Goal: Task Accomplishment & Management: Use online tool/utility

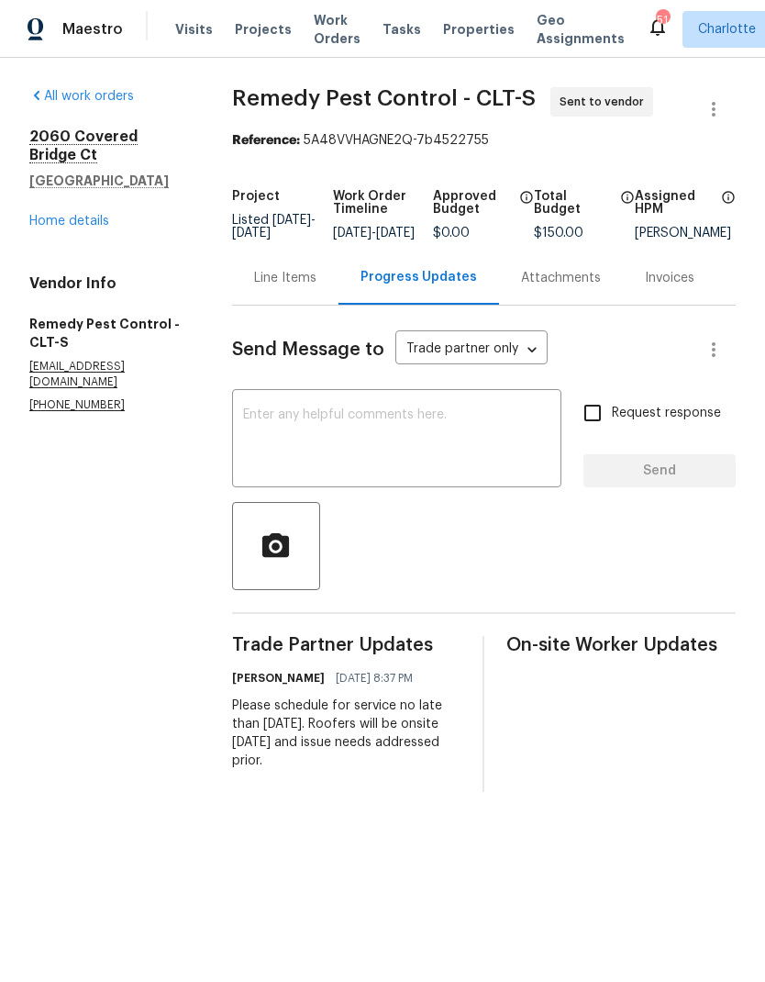
click at [38, 227] on link "Home details" at bounding box center [69, 221] width 80 height 13
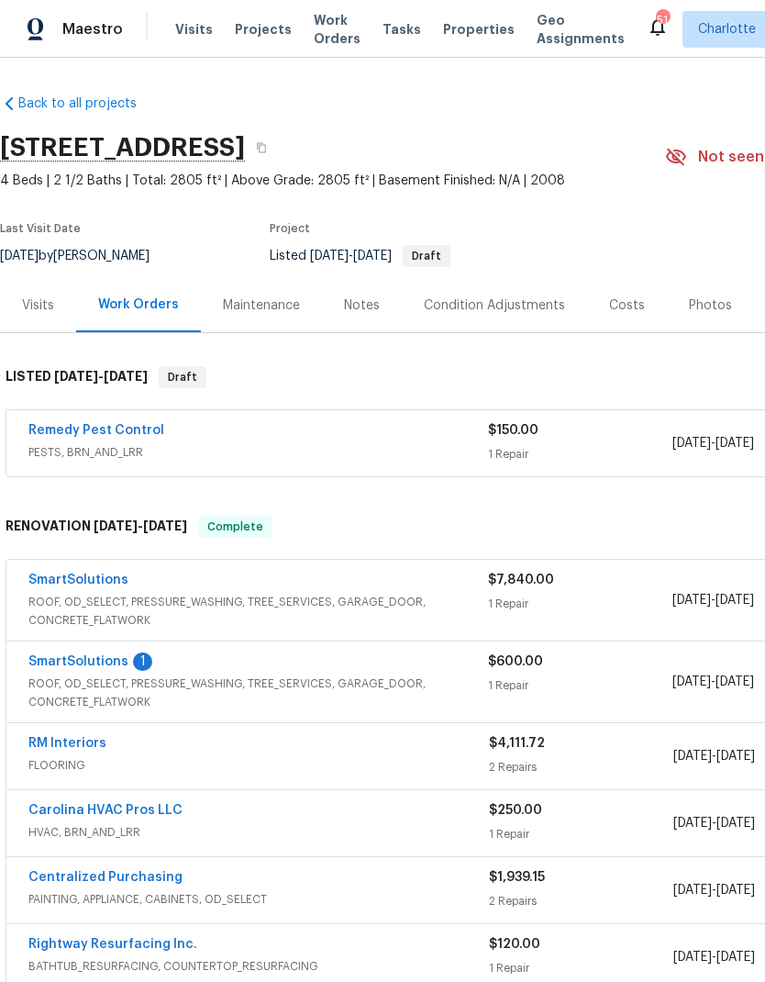
click at [43, 667] on link "SmartSolutions" at bounding box center [78, 661] width 100 height 13
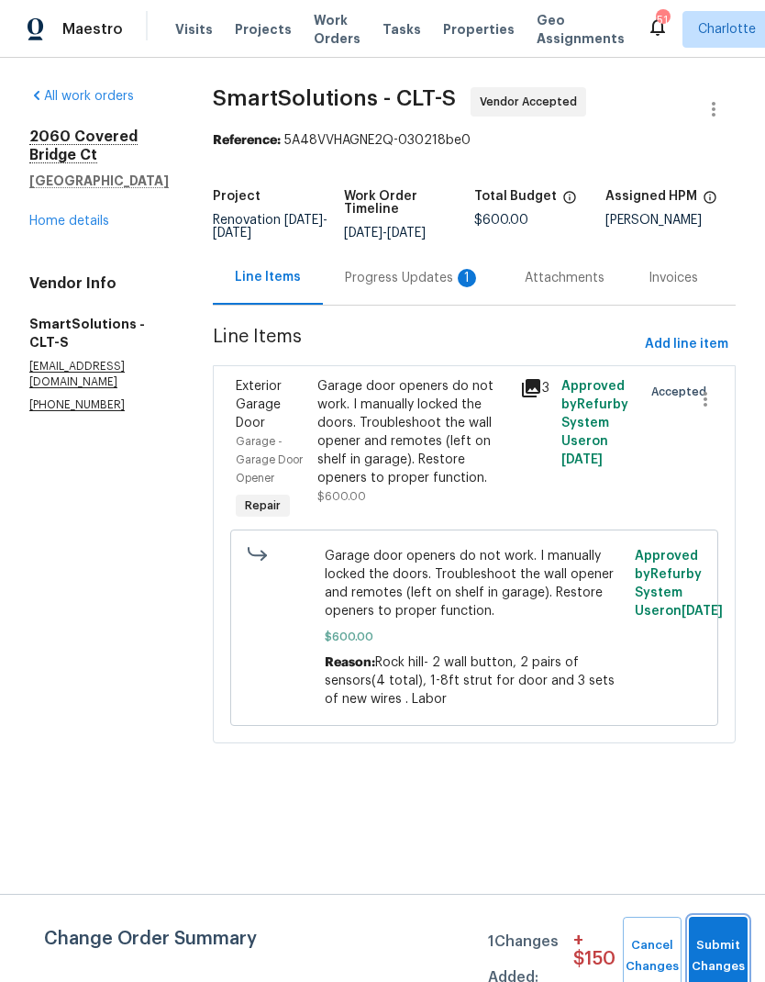
click at [724, 958] on span "Submit Changes" at bounding box center [718, 956] width 40 height 42
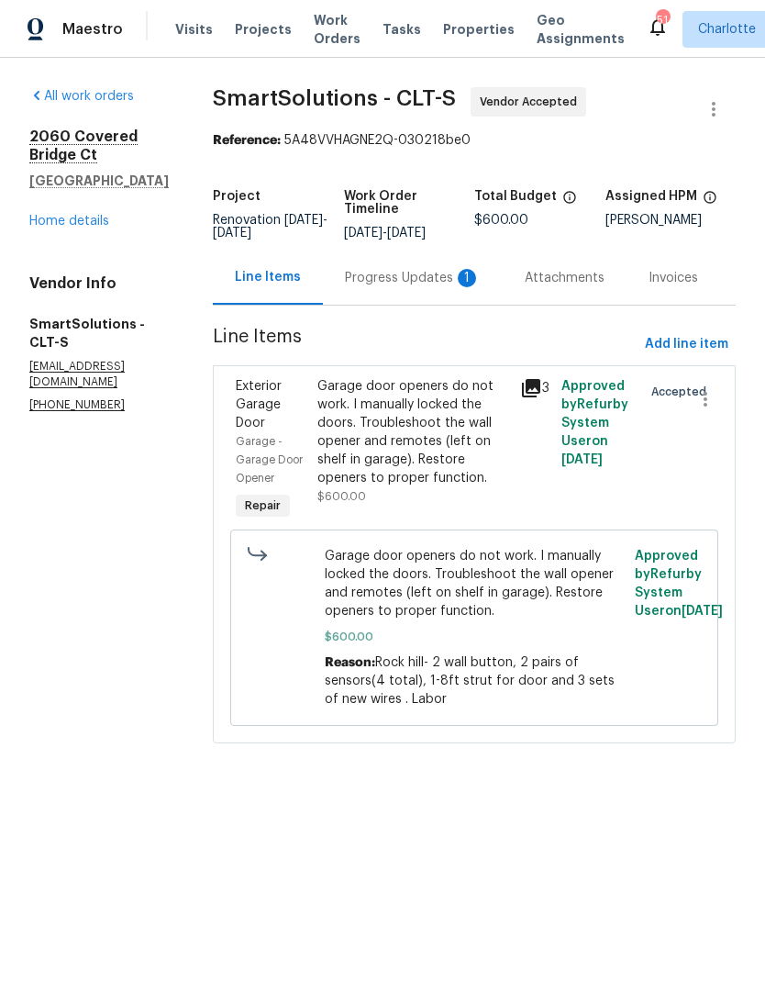
click at [433, 287] on div "Progress Updates 1" at bounding box center [413, 278] width 136 height 18
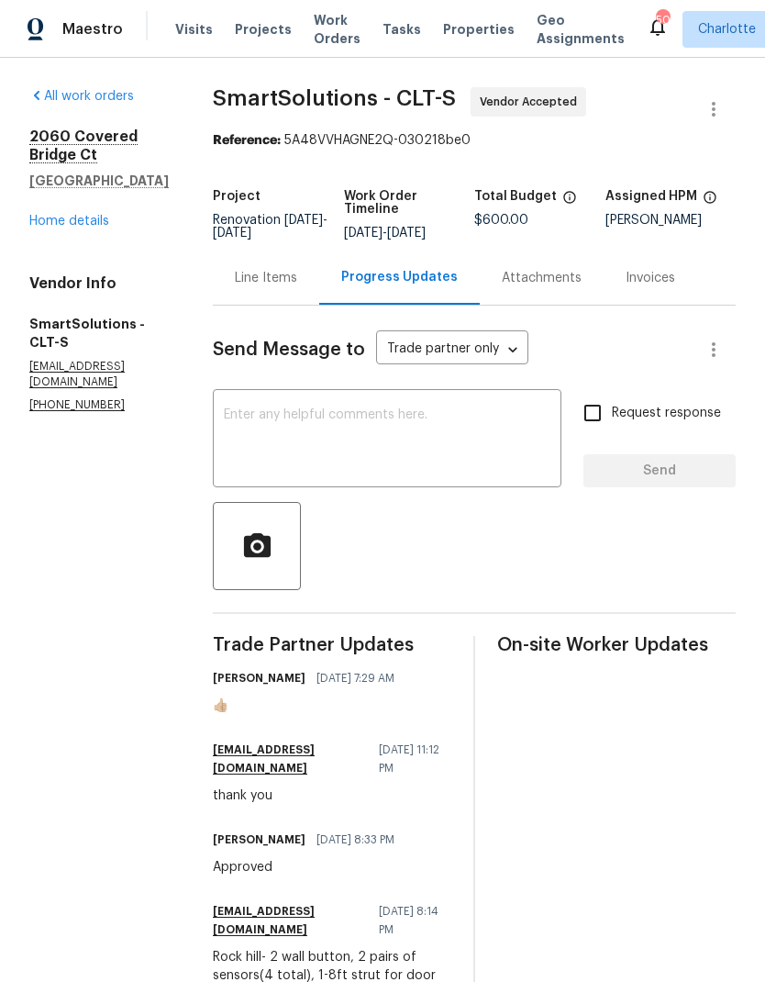
click at [296, 287] on div "Line Items" at bounding box center [266, 278] width 62 height 18
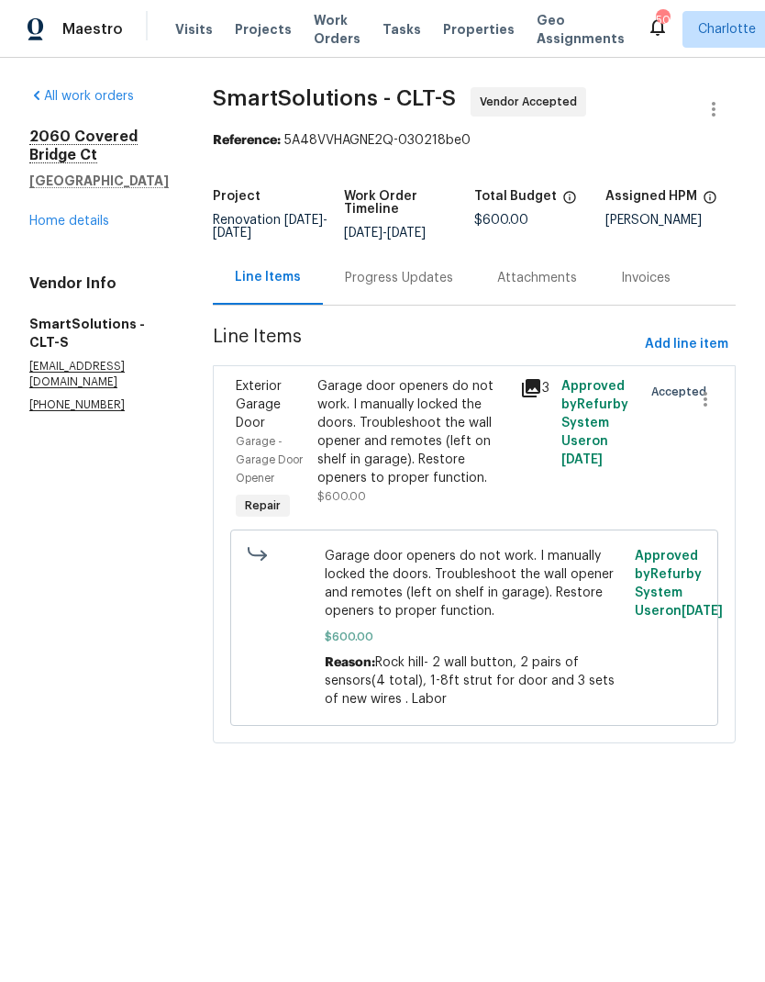
click at [38, 225] on link "Home details" at bounding box center [69, 221] width 80 height 13
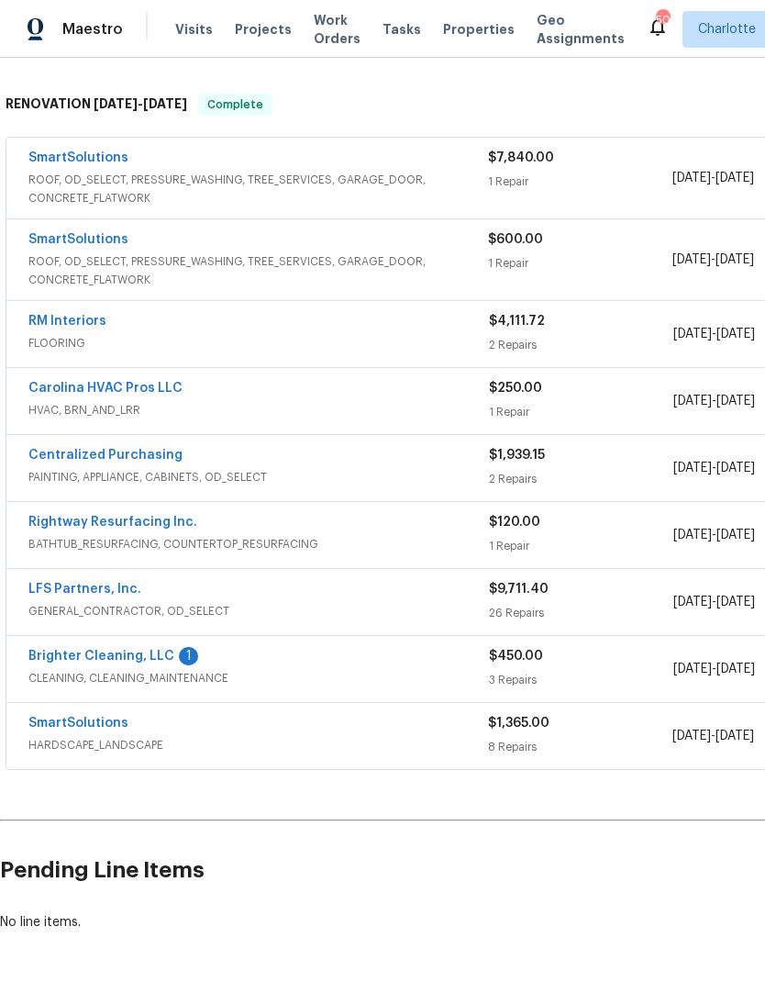
scroll to position [422, 0]
click at [63, 727] on link "SmartSolutions" at bounding box center [78, 723] width 100 height 13
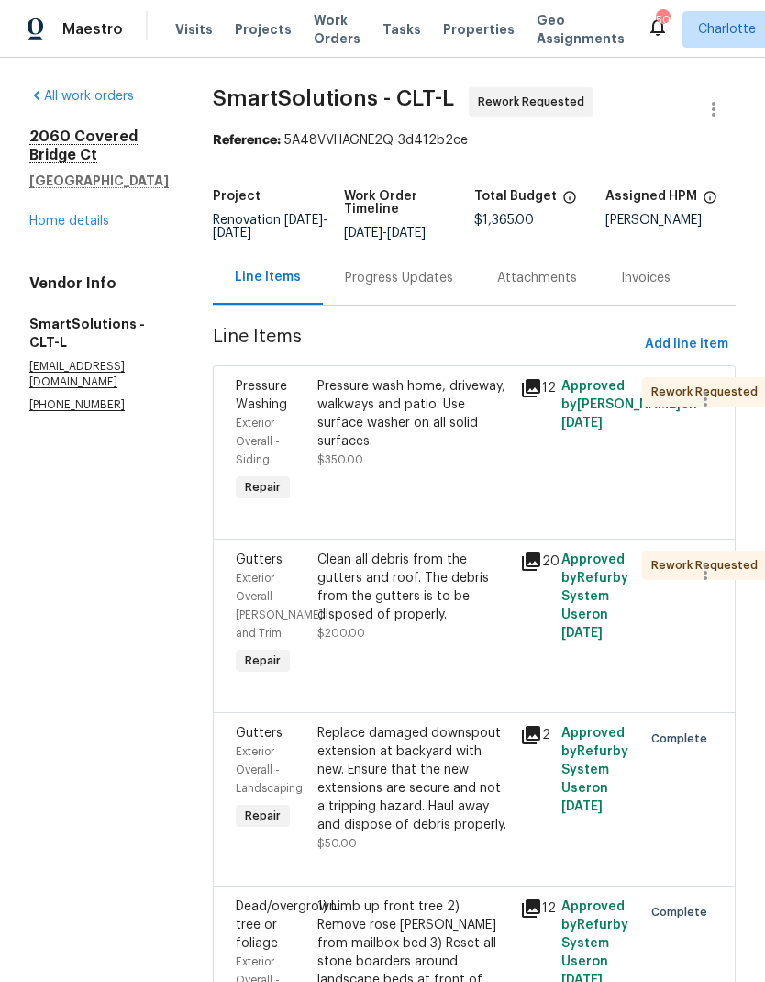
click at [440, 301] on div "Progress Updates" at bounding box center [399, 278] width 152 height 54
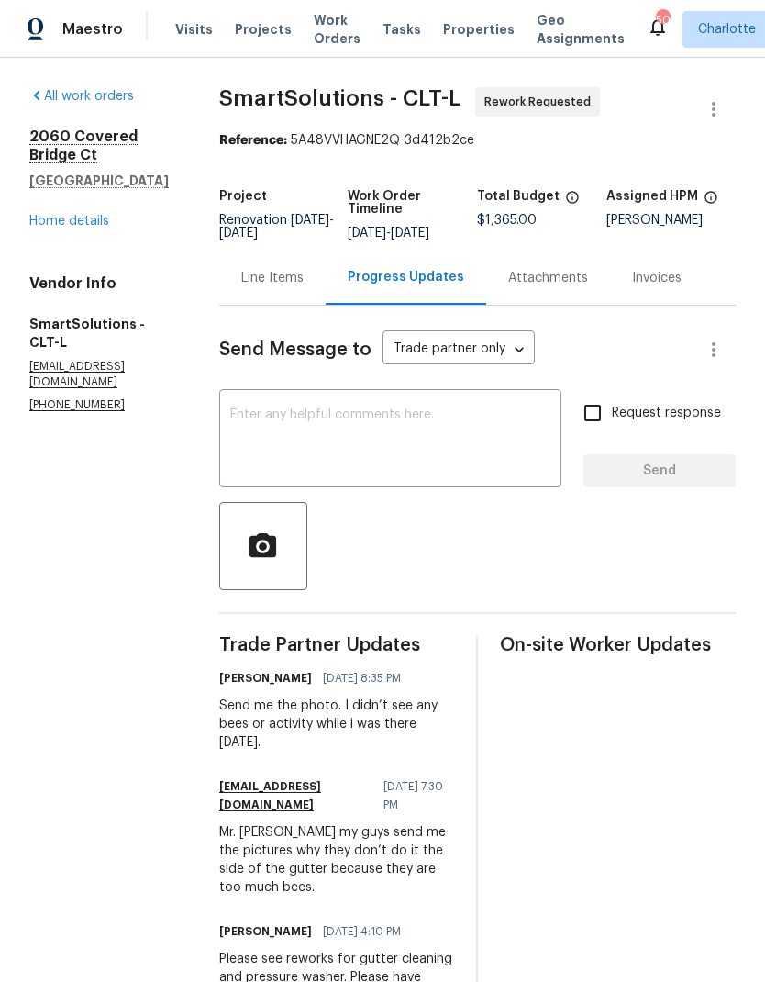
click at [453, 462] on textarea at bounding box center [390, 440] width 320 height 64
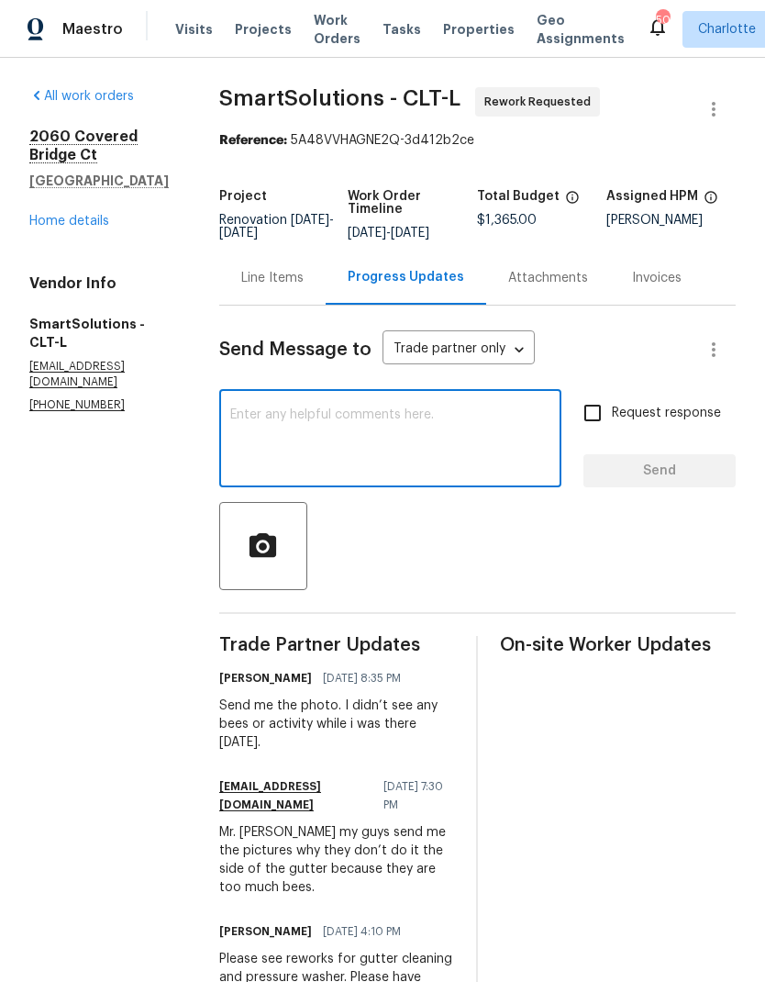
type textarea "D"
click at [292, 287] on div "Line Items" at bounding box center [272, 278] width 62 height 18
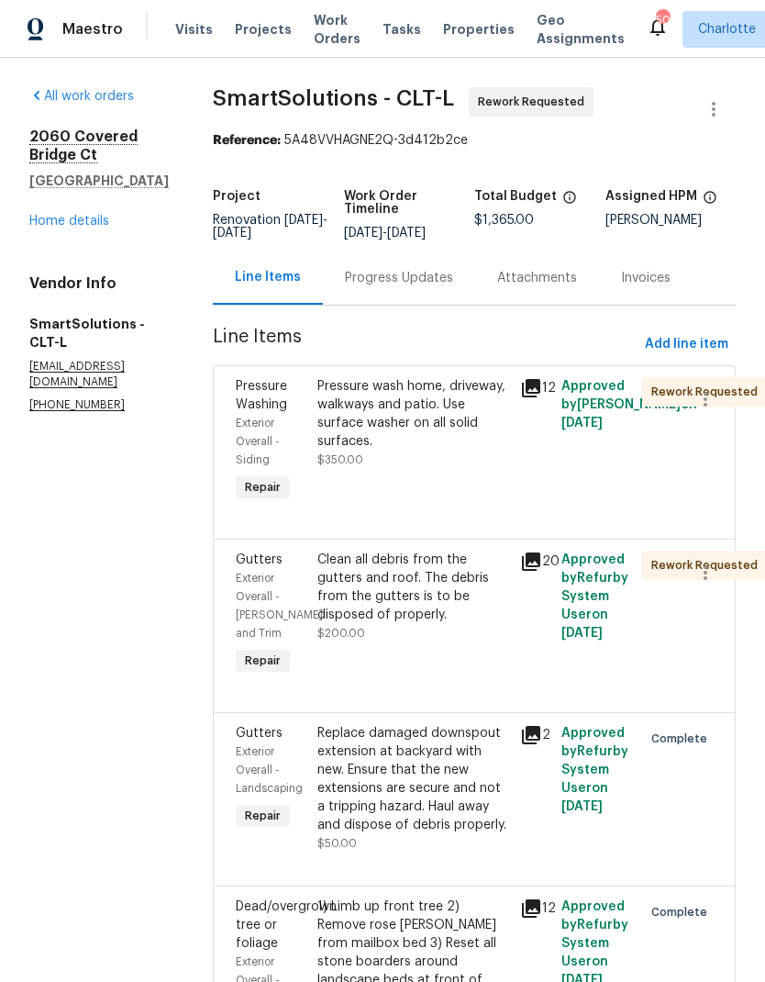
click at [542, 395] on icon at bounding box center [531, 388] width 22 height 22
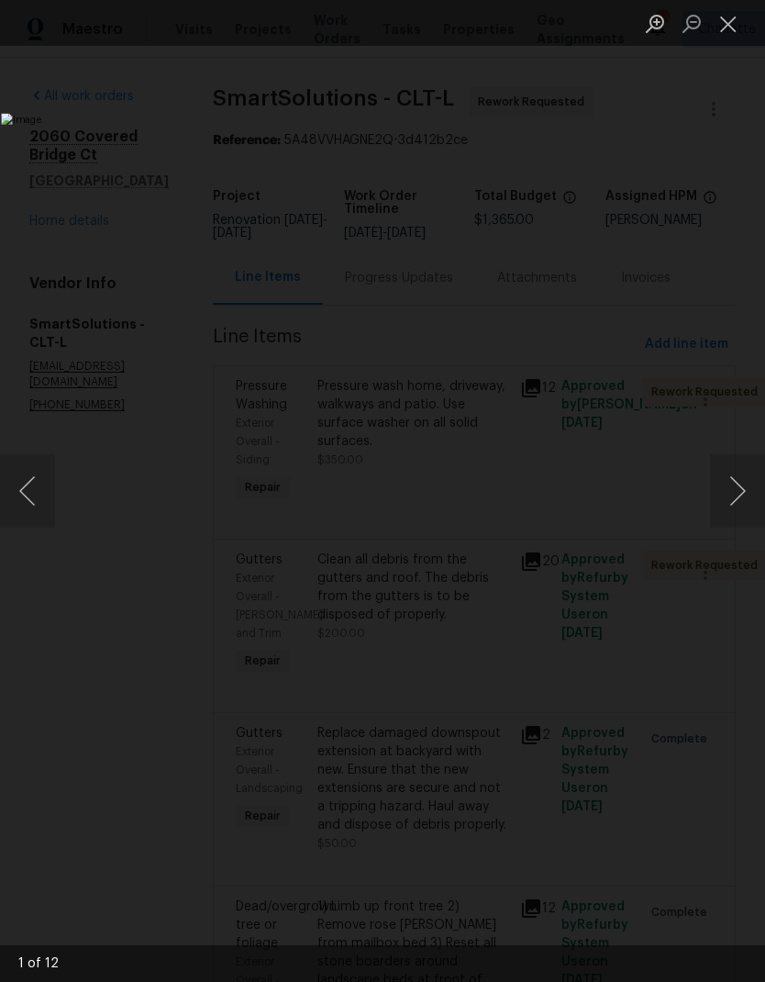
click at [733, 484] on button "Next image" at bounding box center [737, 490] width 55 height 73
click at [732, 494] on button "Next image" at bounding box center [737, 490] width 55 height 73
click at [727, 492] on button "Next image" at bounding box center [737, 490] width 55 height 73
click at [725, 494] on button "Next image" at bounding box center [737, 490] width 55 height 73
click at [718, 479] on button "Next image" at bounding box center [737, 490] width 55 height 73
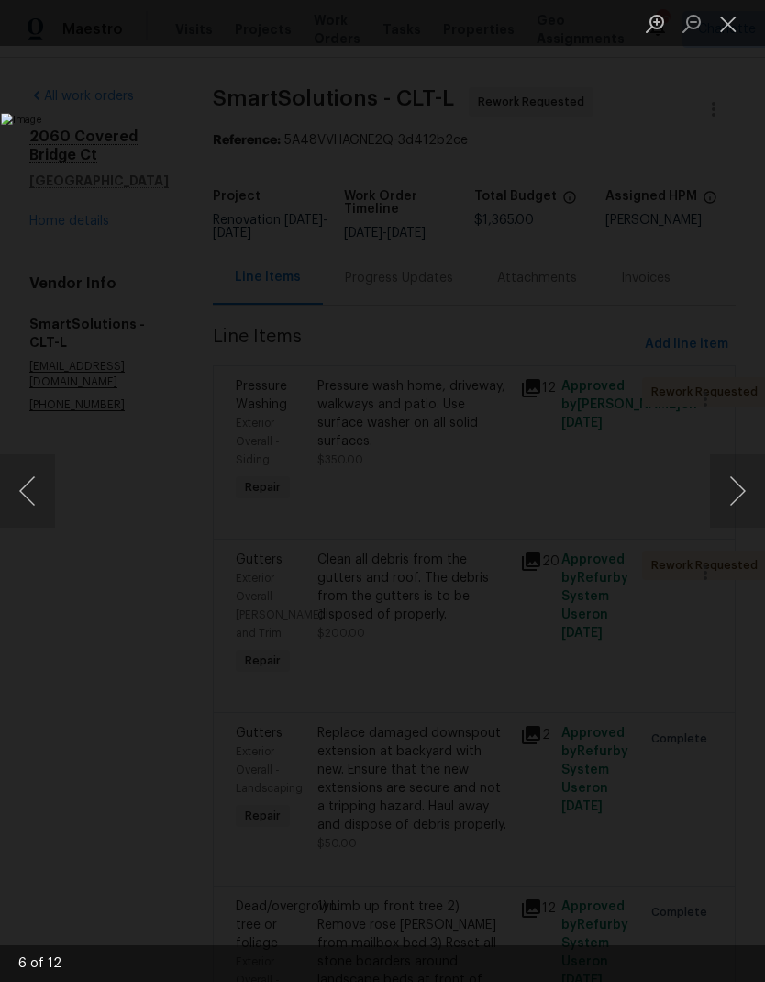
click at [718, 26] on button "Close lightbox" at bounding box center [728, 23] width 37 height 32
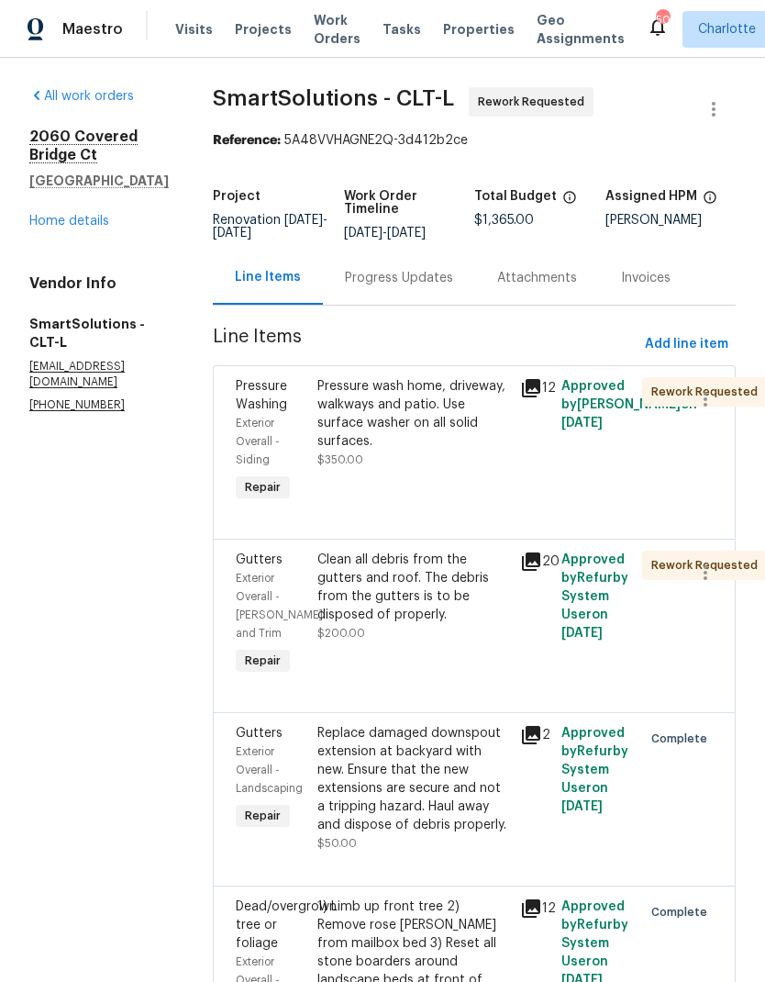
click at [539, 570] on icon at bounding box center [531, 562] width 18 height 18
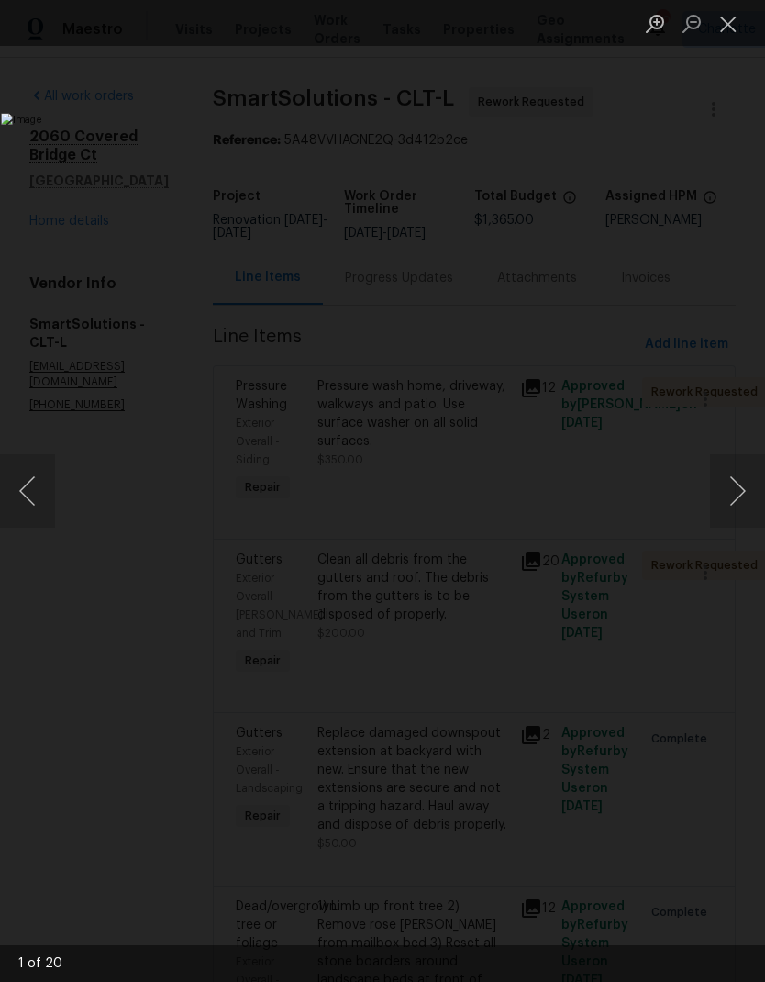
click at [743, 496] on button "Next image" at bounding box center [737, 490] width 55 height 73
click at [735, 500] on button "Next image" at bounding box center [737, 490] width 55 height 73
click at [732, 509] on button "Next image" at bounding box center [737, 490] width 55 height 73
click at [23, 478] on button "Previous image" at bounding box center [27, 490] width 55 height 73
click at [732, 493] on button "Next image" at bounding box center [737, 490] width 55 height 73
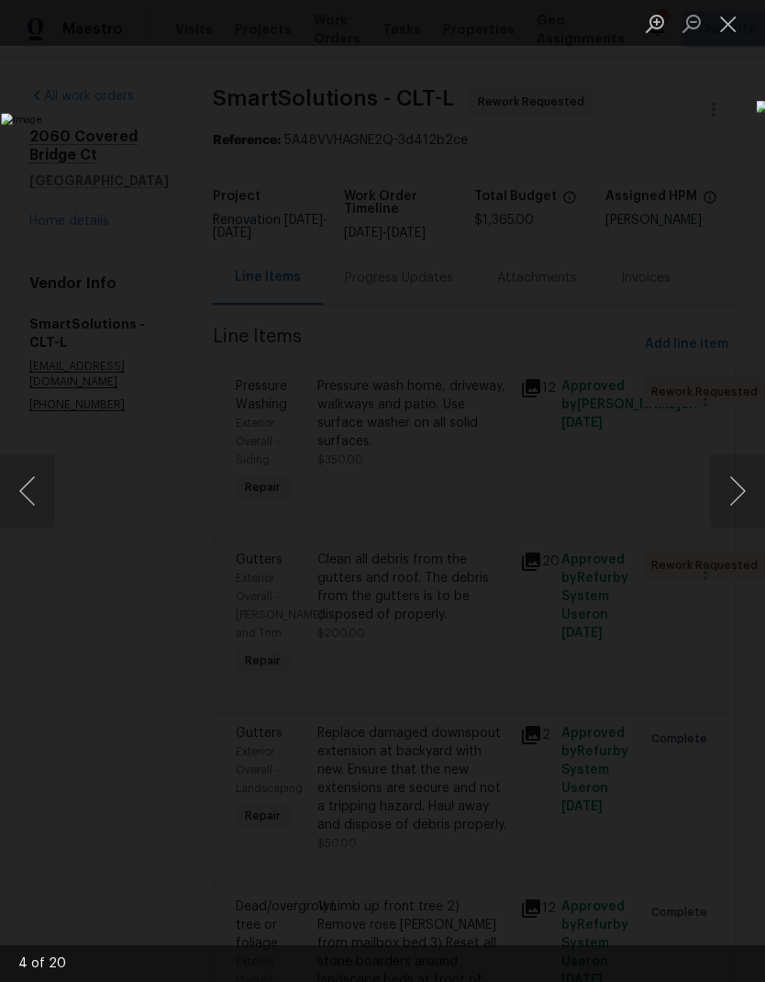
click at [731, 489] on button "Next image" at bounding box center [737, 490] width 55 height 73
click at [731, 492] on button "Next image" at bounding box center [737, 490] width 55 height 73
click at [732, 492] on button "Next image" at bounding box center [737, 490] width 55 height 73
click at [732, 491] on button "Next image" at bounding box center [737, 490] width 55 height 73
click at [730, 488] on button "Next image" at bounding box center [737, 490] width 55 height 73
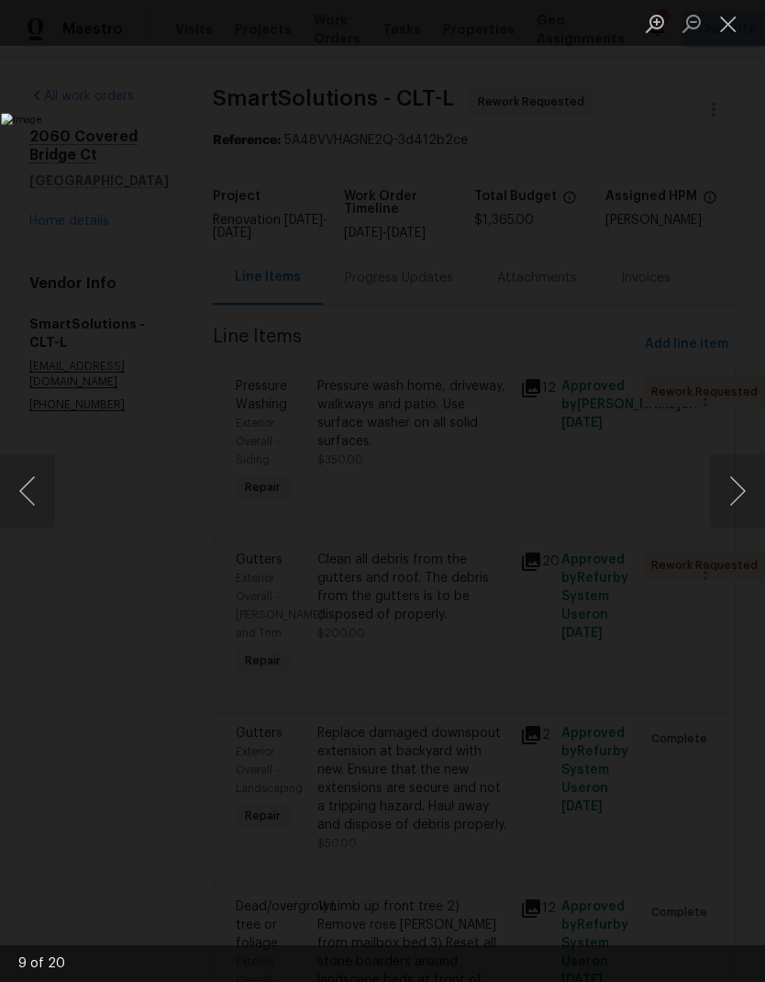
click at [732, 486] on button "Next image" at bounding box center [737, 490] width 55 height 73
click at [732, 489] on button "Next image" at bounding box center [737, 490] width 55 height 73
click at [732, 499] on button "Next image" at bounding box center [737, 490] width 55 height 73
click at [734, 501] on button "Next image" at bounding box center [737, 490] width 55 height 73
click at [731, 500] on button "Next image" at bounding box center [737, 490] width 55 height 73
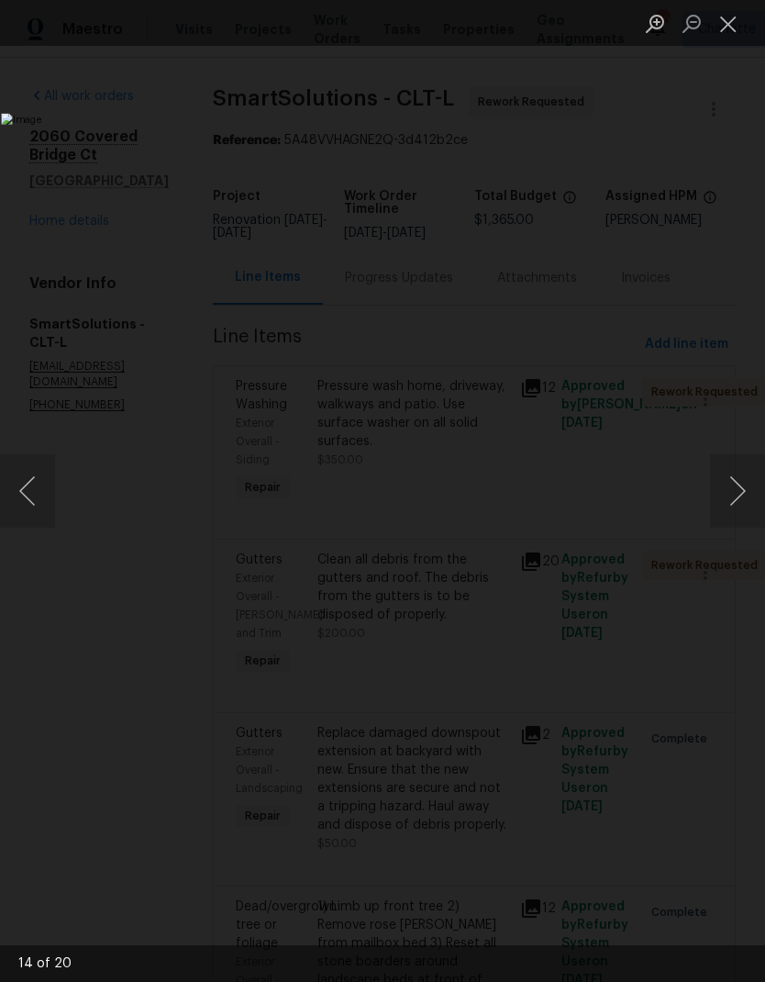
click at [728, 498] on button "Next image" at bounding box center [737, 490] width 55 height 73
click at [727, 497] on button "Next image" at bounding box center [737, 490] width 55 height 73
click at [725, 497] on button "Next image" at bounding box center [737, 490] width 55 height 73
click at [723, 496] on button "Next image" at bounding box center [737, 490] width 55 height 73
click at [725, 495] on button "Next image" at bounding box center [737, 490] width 55 height 73
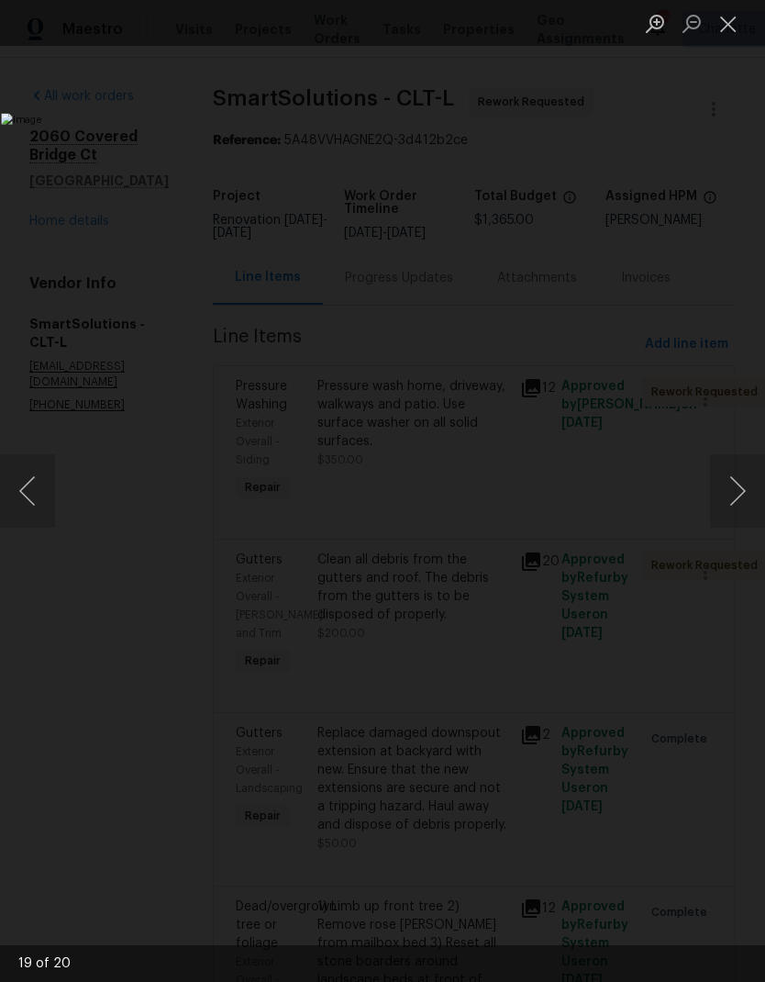
click at [727, 495] on button "Next image" at bounding box center [737, 490] width 55 height 73
click at [723, 499] on button "Next image" at bounding box center [737, 490] width 55 height 73
click at [723, 21] on button "Close lightbox" at bounding box center [728, 23] width 37 height 32
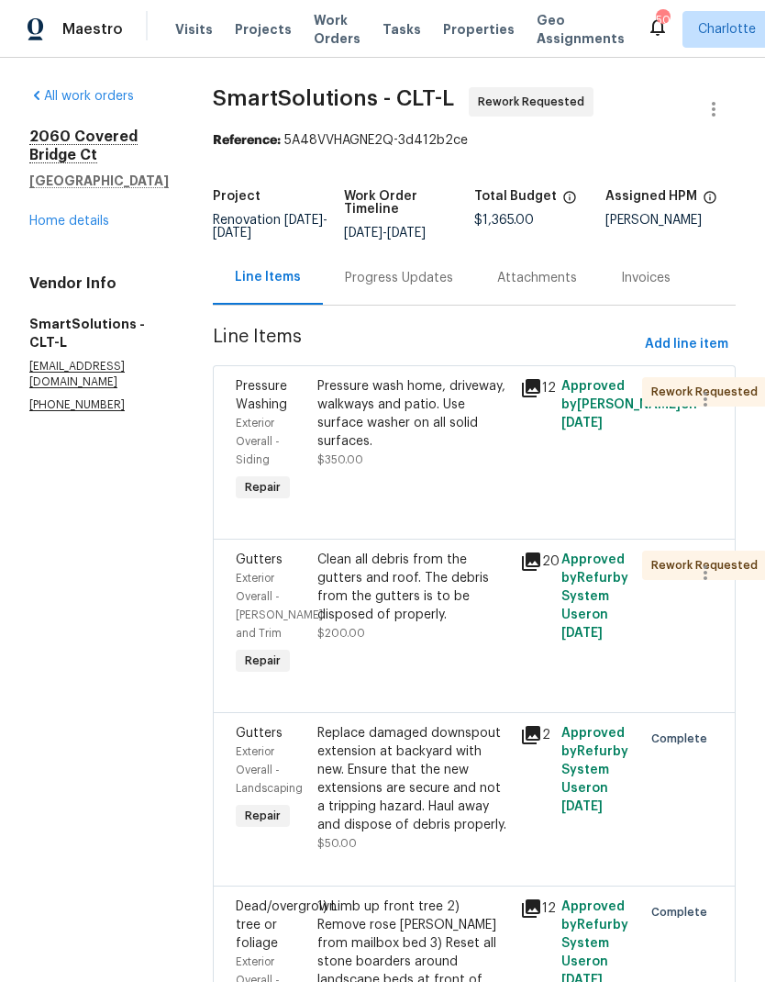
click at [45, 226] on link "Home details" at bounding box center [69, 221] width 80 height 13
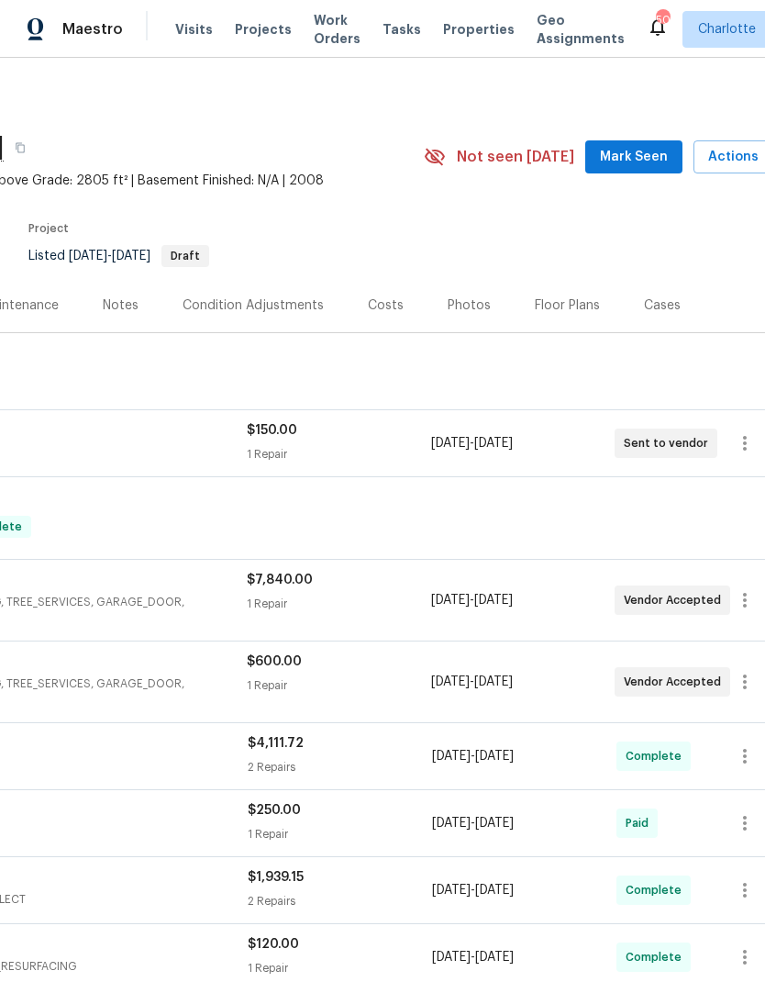
scroll to position [0, 244]
click at [638, 168] on button "Mark Seen" at bounding box center [631, 157] width 97 height 34
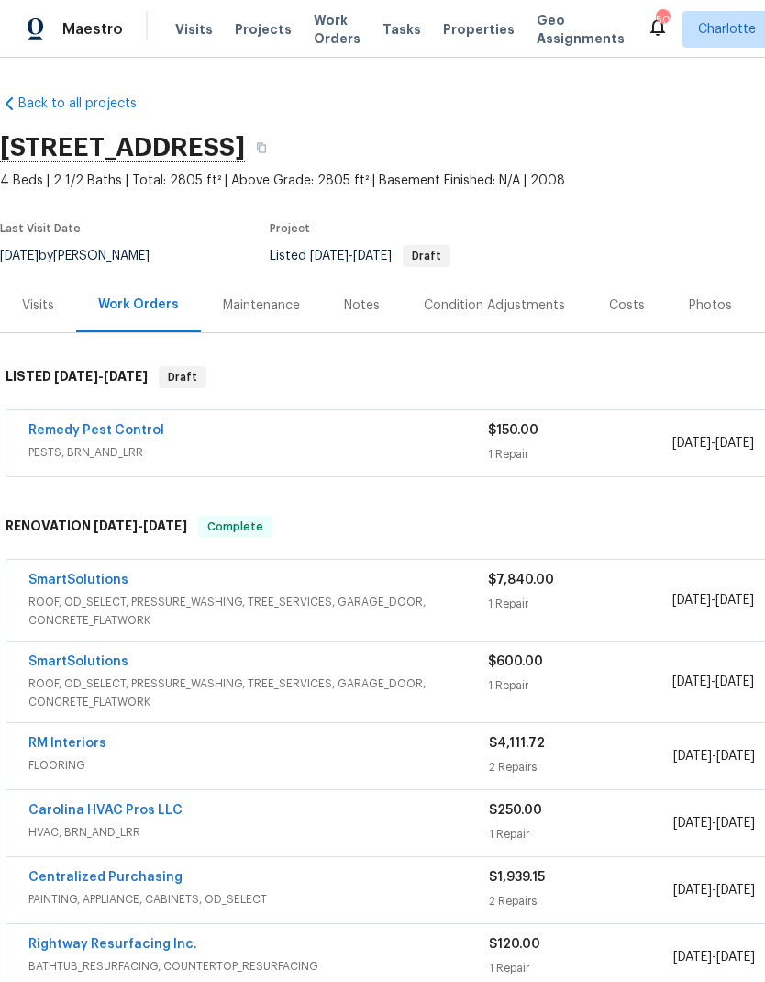
scroll to position [0, 0]
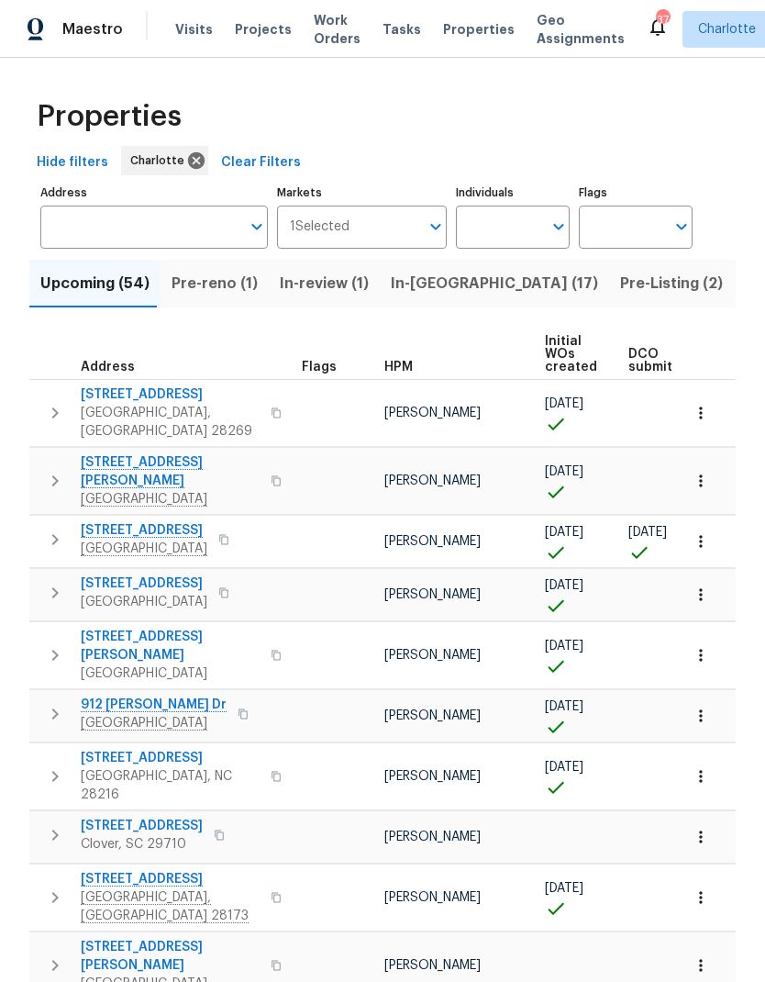
click at [568, 230] on icon "Open" at bounding box center [559, 227] width 22 height 22
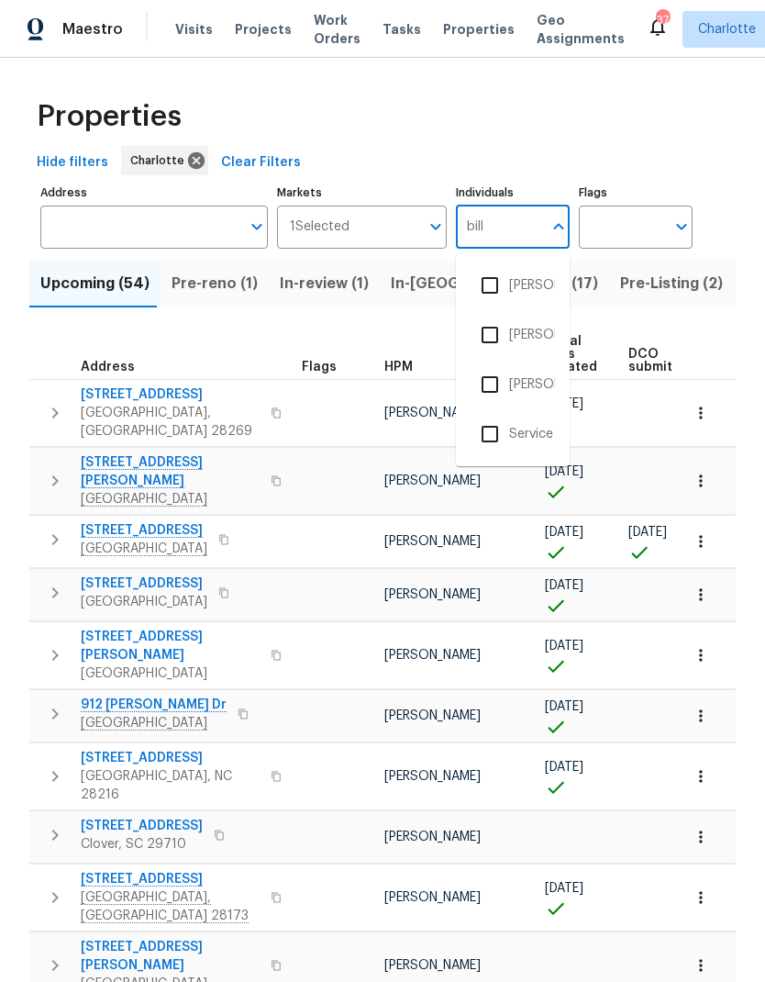
type input "[PERSON_NAME]"
click at [497, 384] on input "checkbox" at bounding box center [490, 384] width 39 height 39
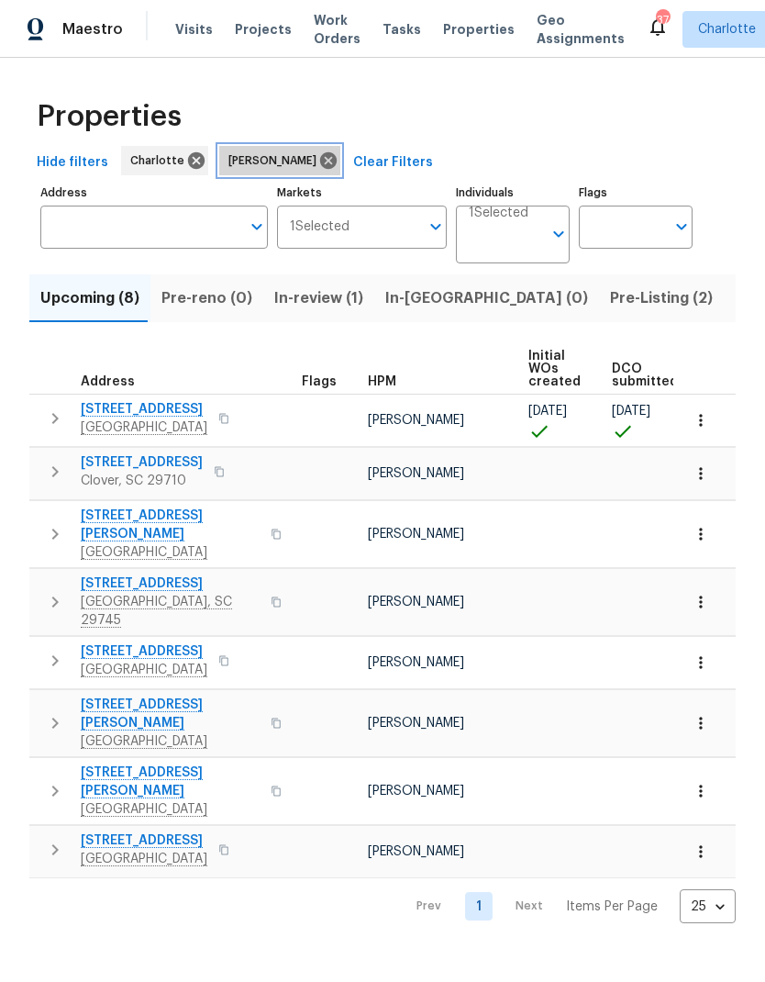
click at [318, 162] on icon at bounding box center [328, 161] width 20 height 20
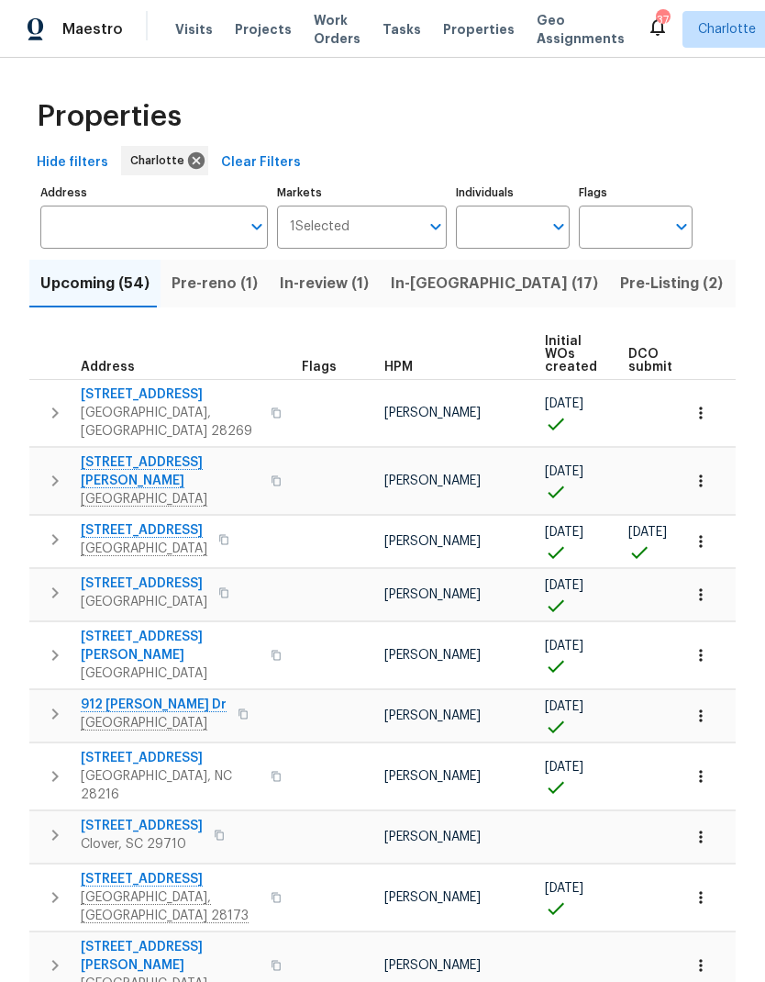
click at [407, 366] on span "HPM" at bounding box center [399, 367] width 28 height 13
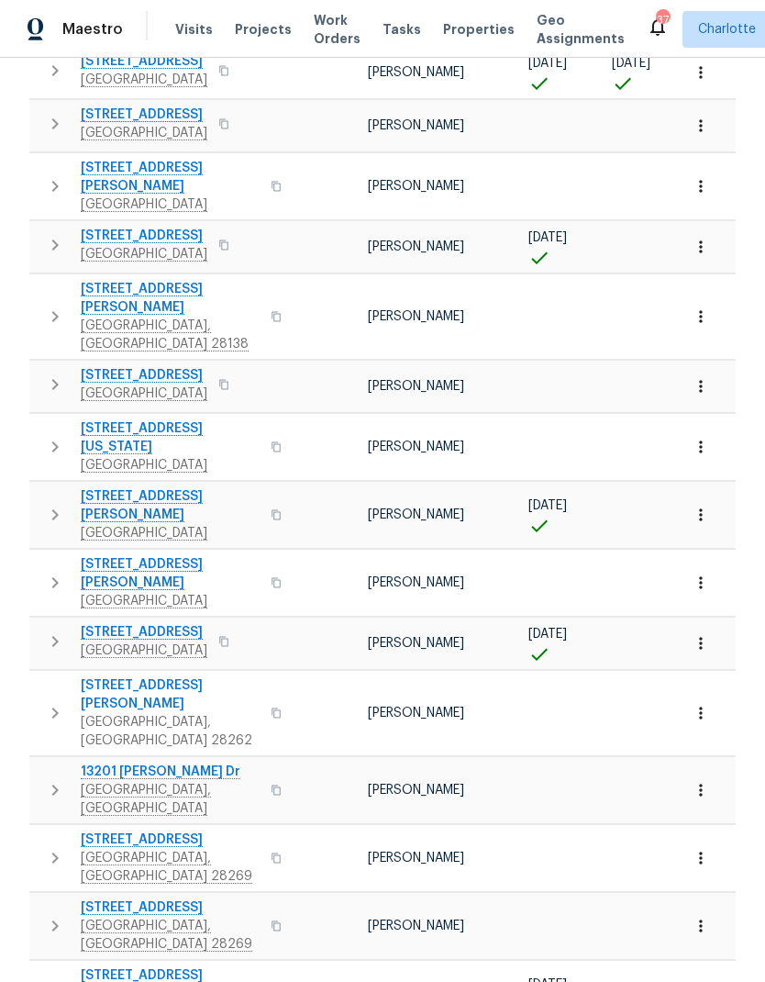
scroll to position [73, 0]
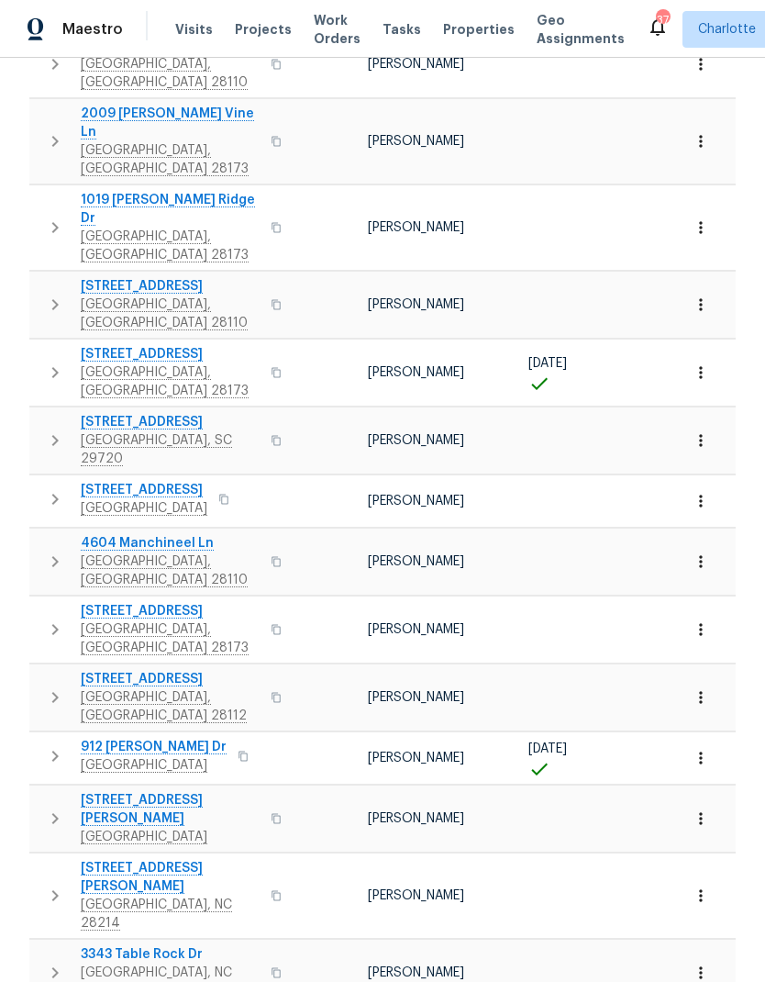
scroll to position [730, 0]
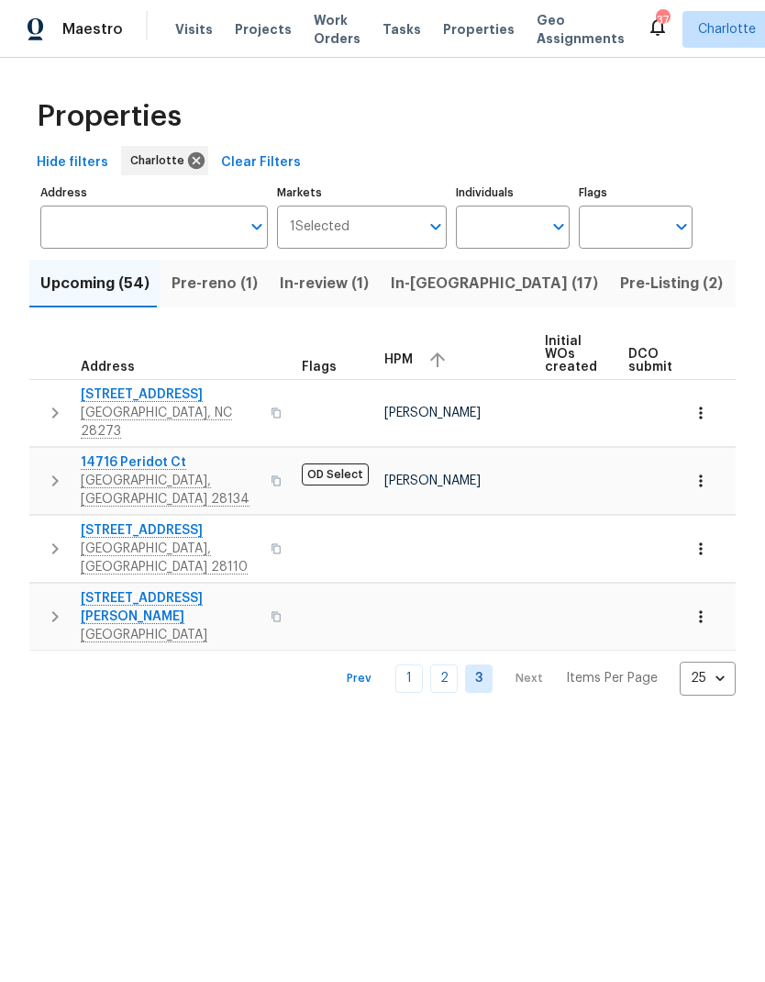
click at [429, 283] on span "In-reno (17)" at bounding box center [494, 284] width 207 height 26
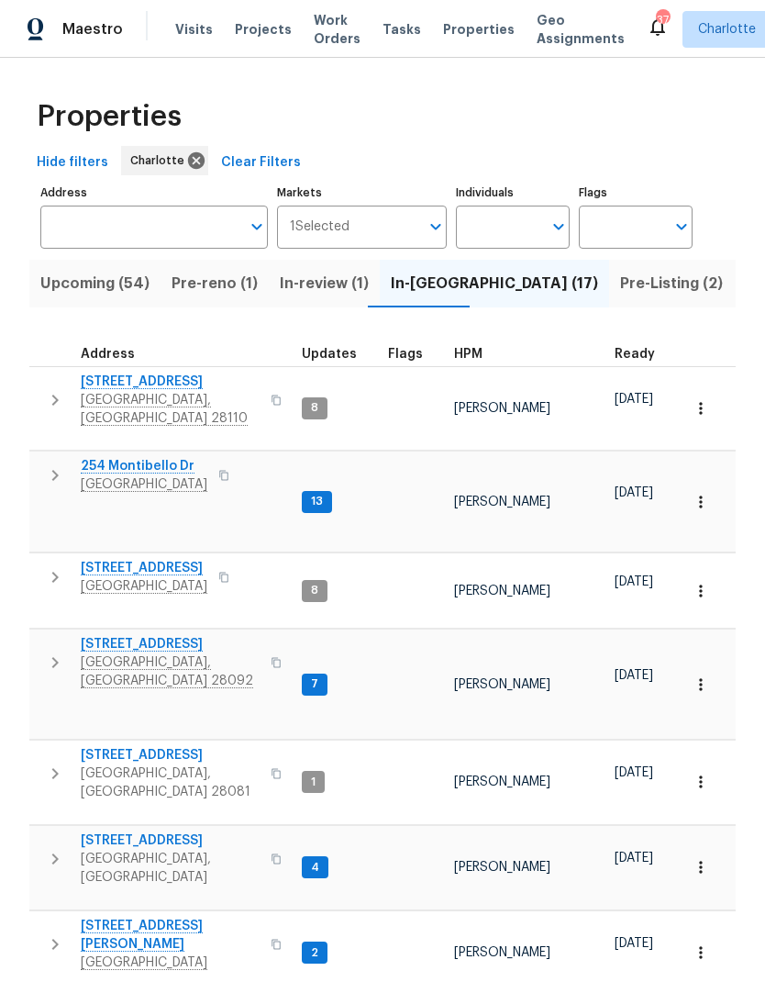
click at [458, 358] on span "HPM" at bounding box center [468, 354] width 28 height 13
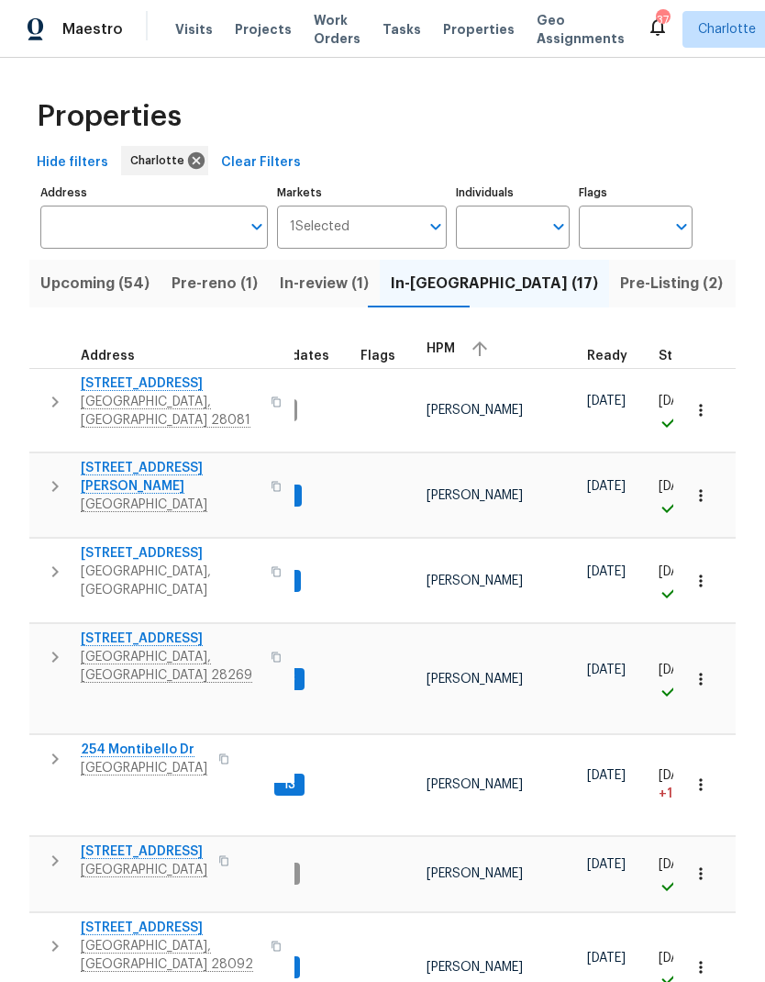
click at [228, 288] on span "Pre-reno (1)" at bounding box center [215, 284] width 86 height 26
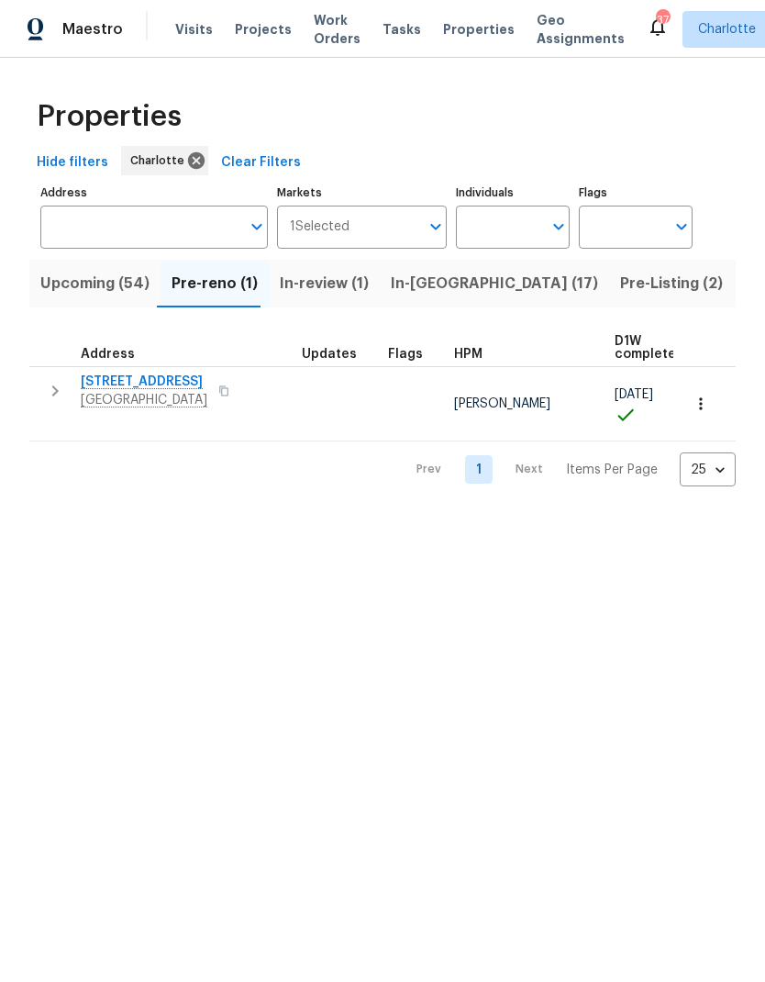
click at [552, 234] on icon "Open" at bounding box center [559, 227] width 22 height 22
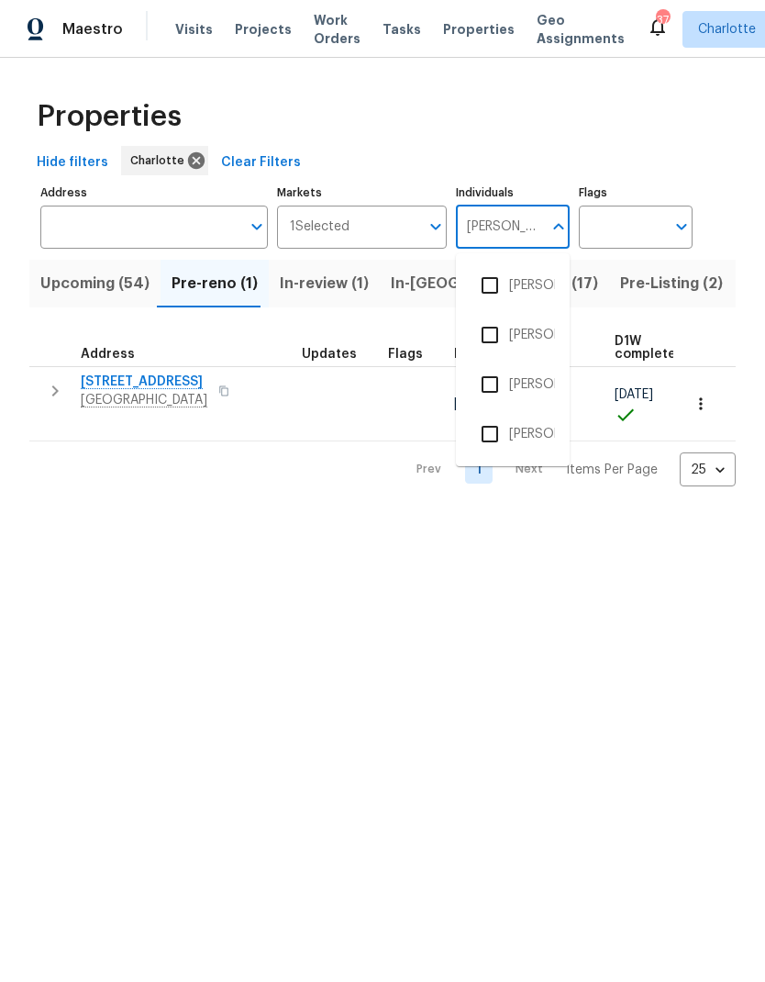
type input "Billy"
click at [475, 393] on input "checkbox" at bounding box center [490, 384] width 39 height 39
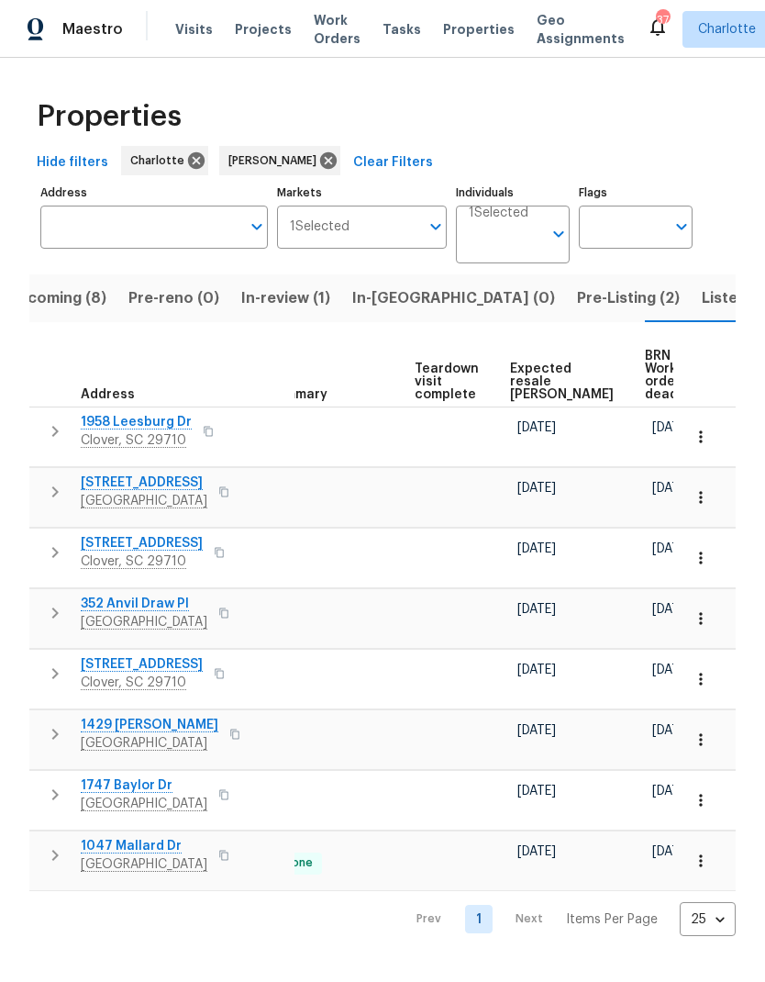
scroll to position [0, 364]
click at [535, 371] on span "Expected resale COE" at bounding box center [563, 382] width 104 height 39
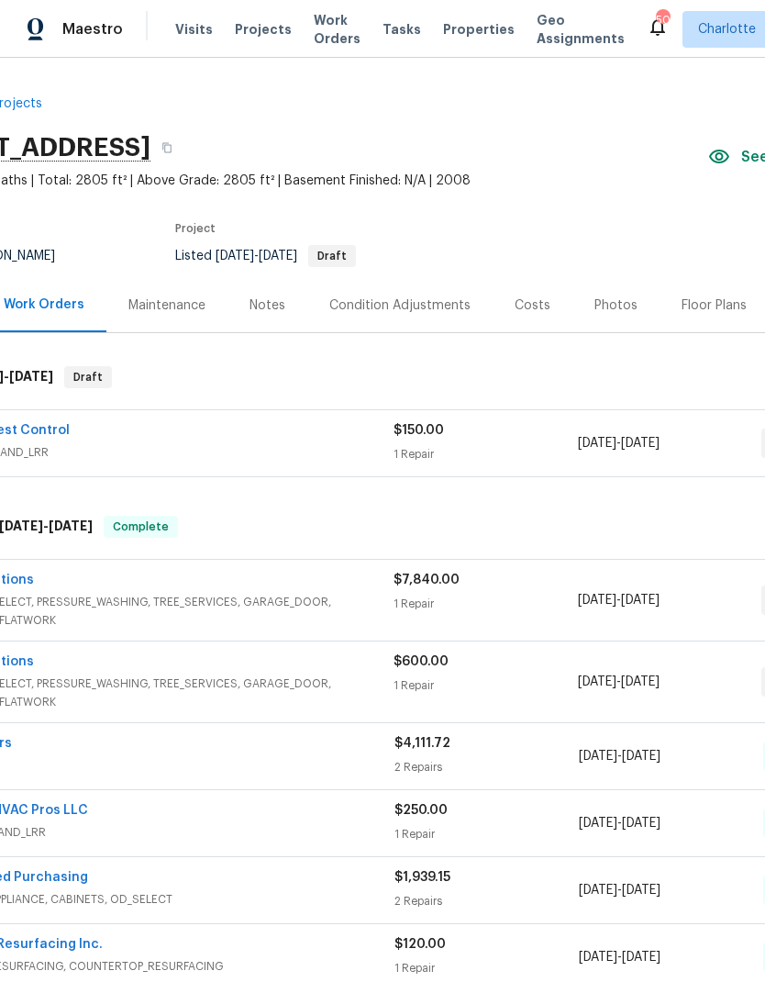
scroll to position [0, 95]
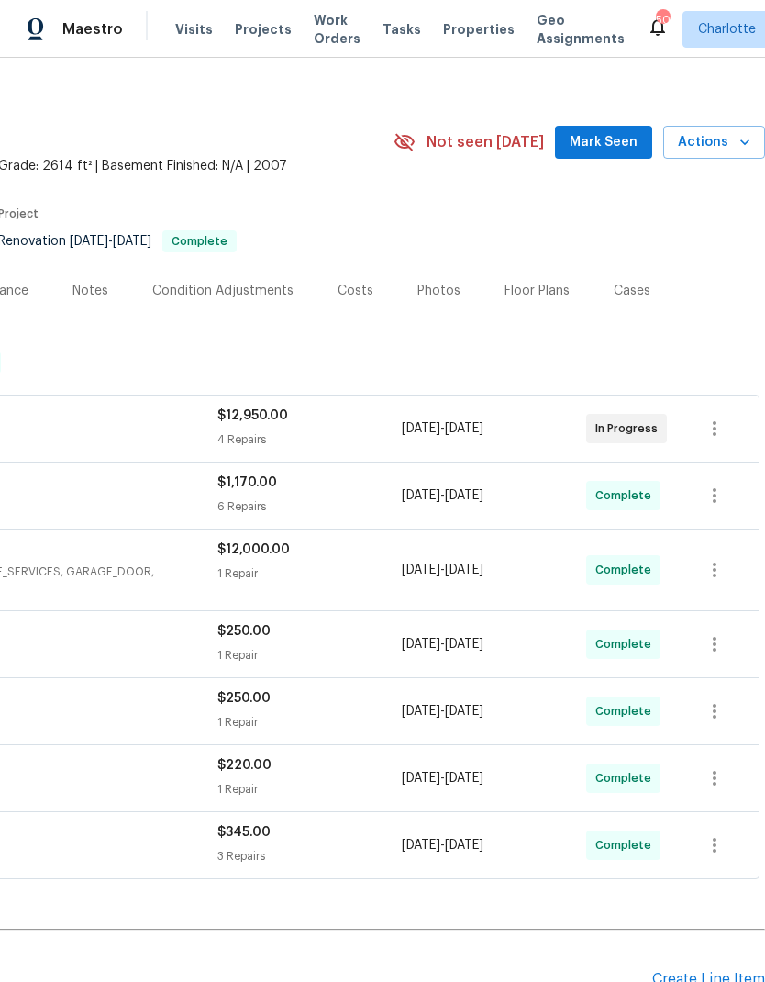
scroll to position [16, 272]
click at [616, 132] on span "Mark Seen" at bounding box center [604, 141] width 68 height 23
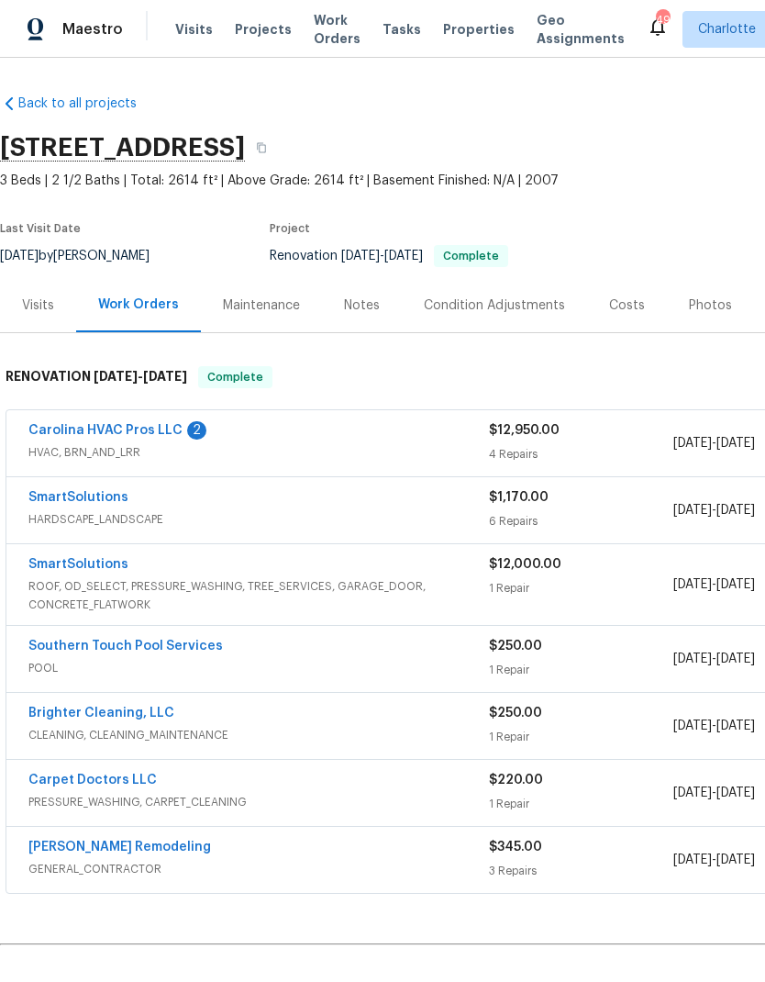
scroll to position [0, 0]
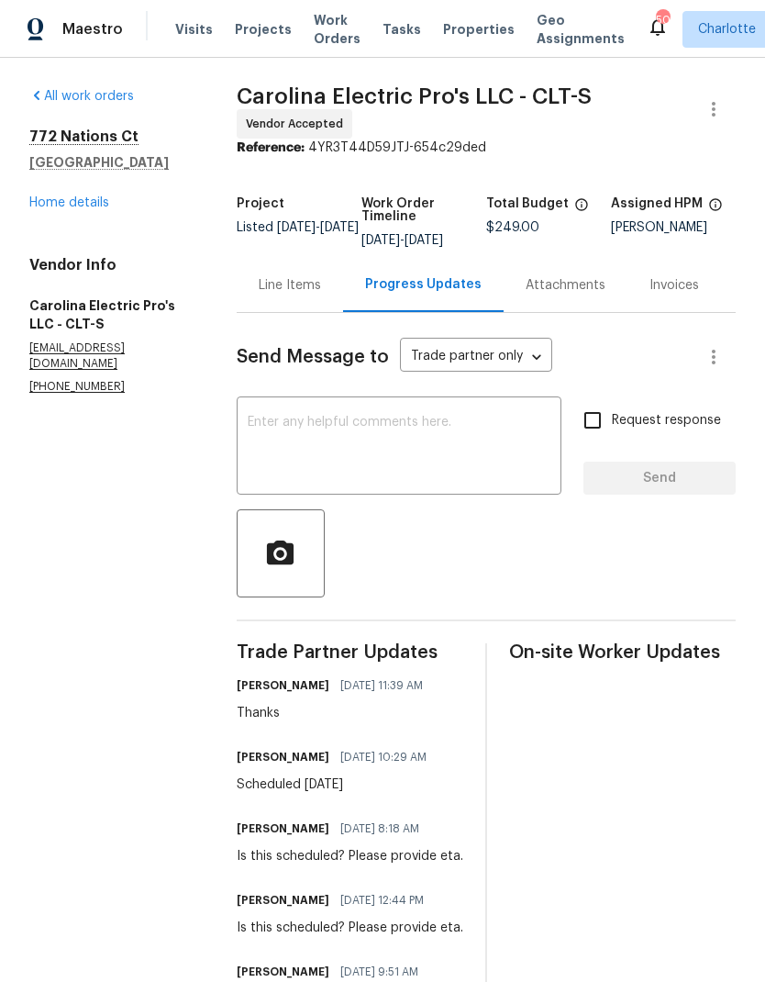
click at [303, 312] on div "Line Items" at bounding box center [290, 285] width 106 height 54
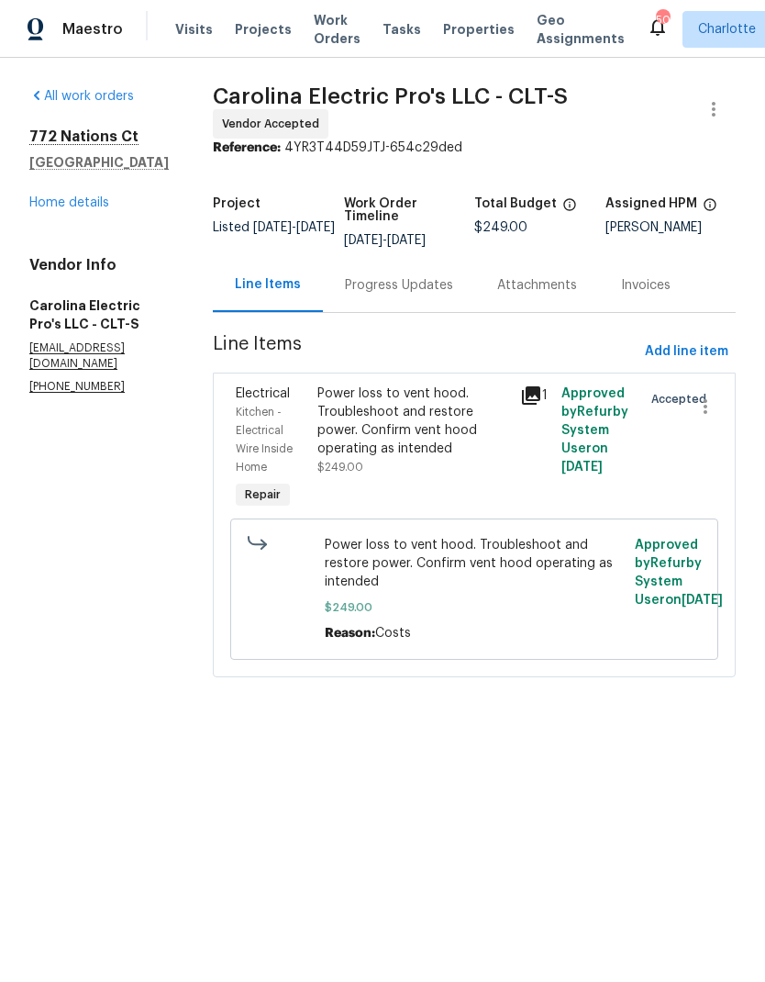
click at [378, 312] on div "Progress Updates" at bounding box center [399, 285] width 152 height 54
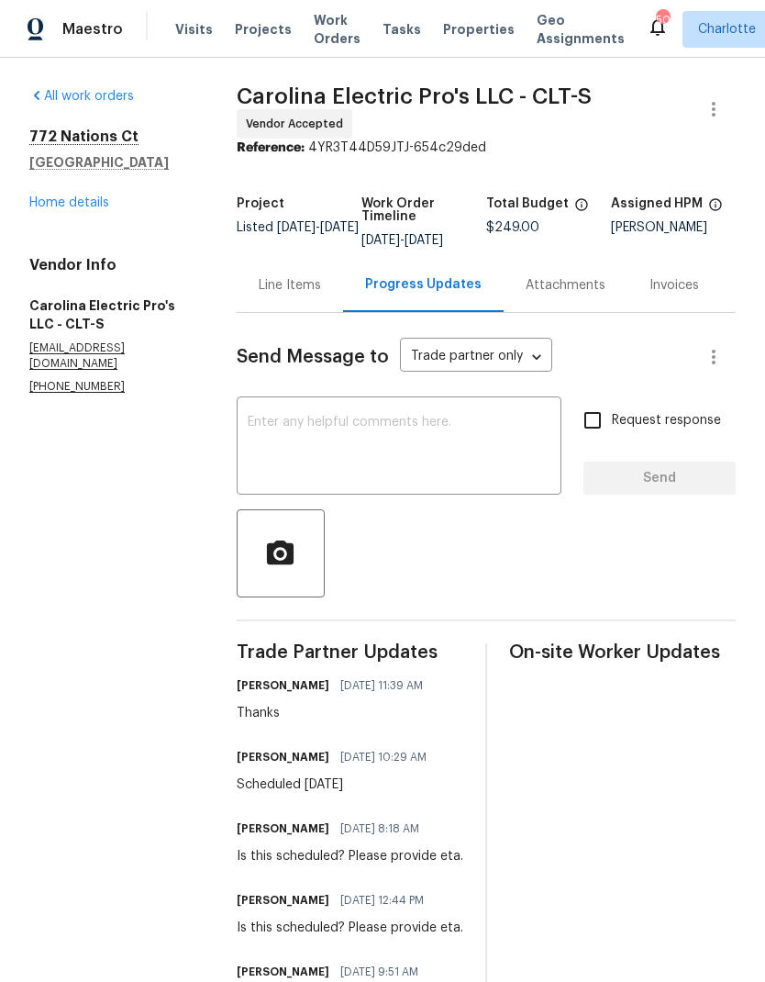
click at [305, 476] on textarea at bounding box center [399, 448] width 303 height 64
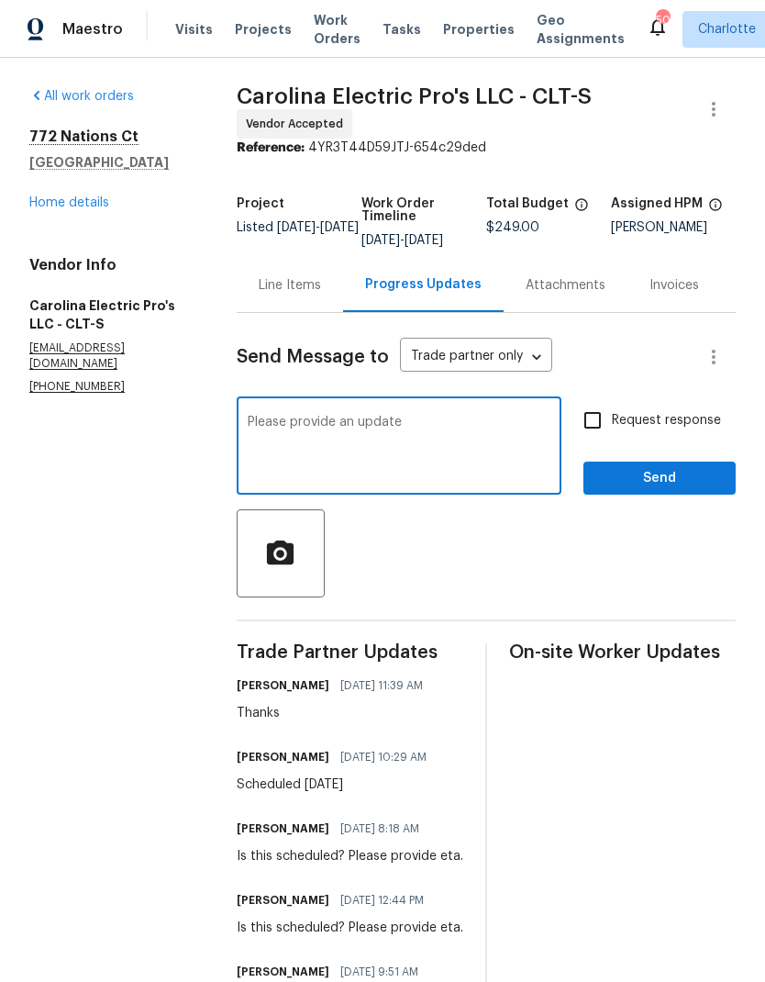
click at [507, 452] on textarea "Please provide an update" at bounding box center [399, 448] width 303 height 64
type textarea "Please provide an update"
click at [596, 440] on input "Request response" at bounding box center [593, 420] width 39 height 39
checkbox input "true"
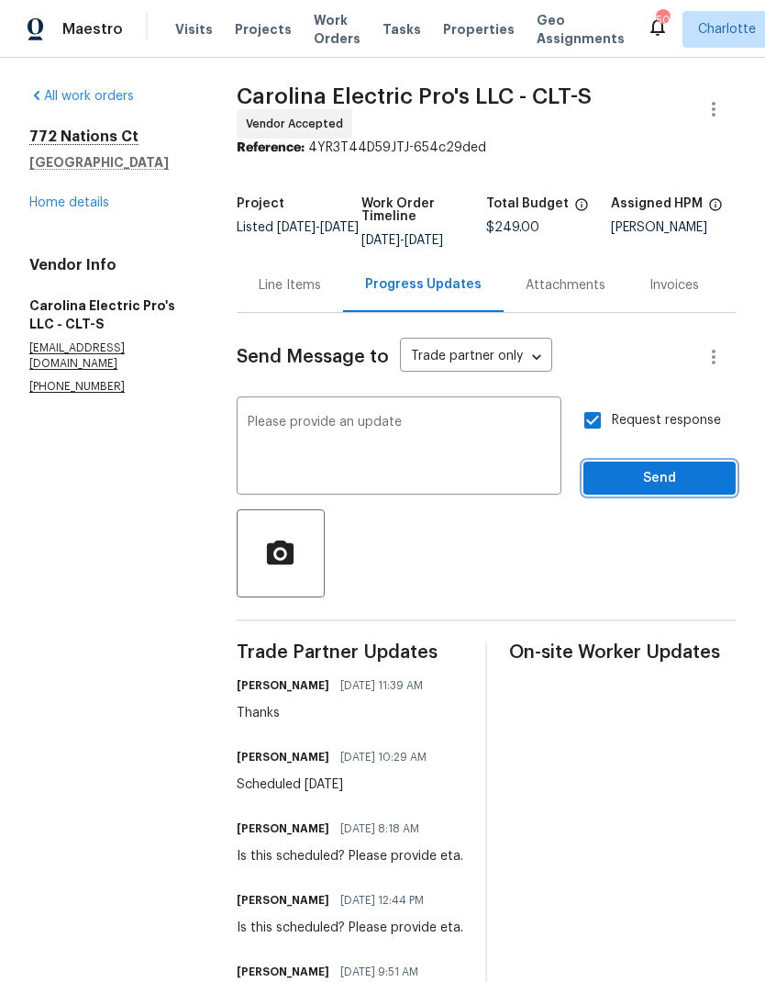
click at [692, 496] on button "Send" at bounding box center [660, 479] width 152 height 34
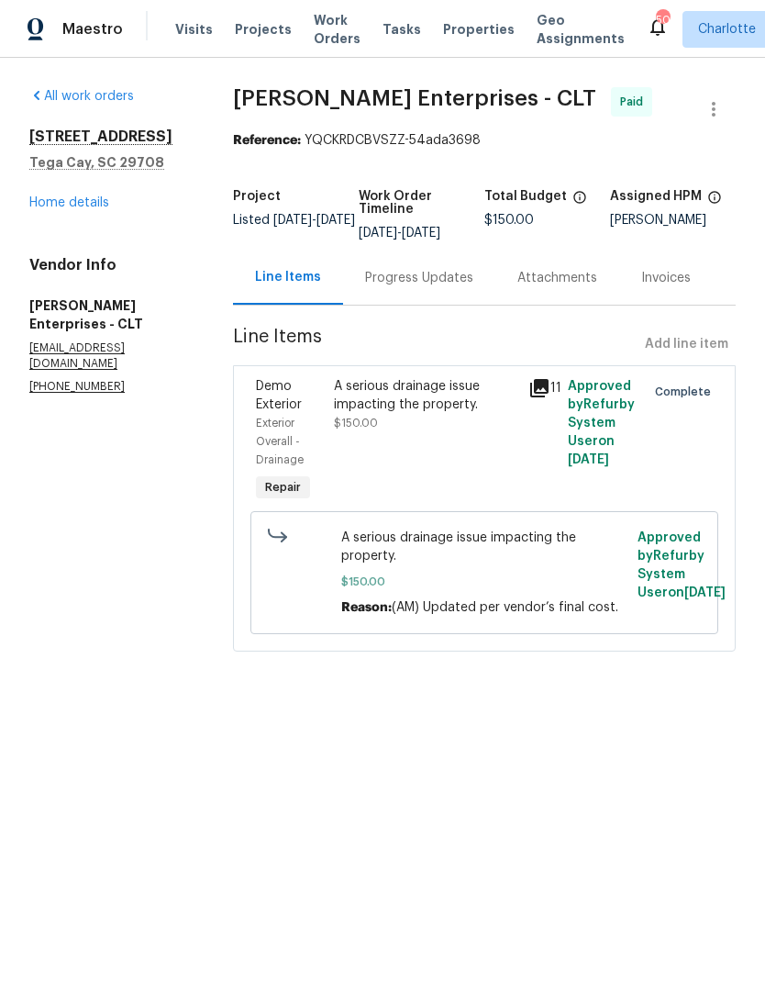
click at [443, 36] on span "Properties" at bounding box center [479, 29] width 72 height 18
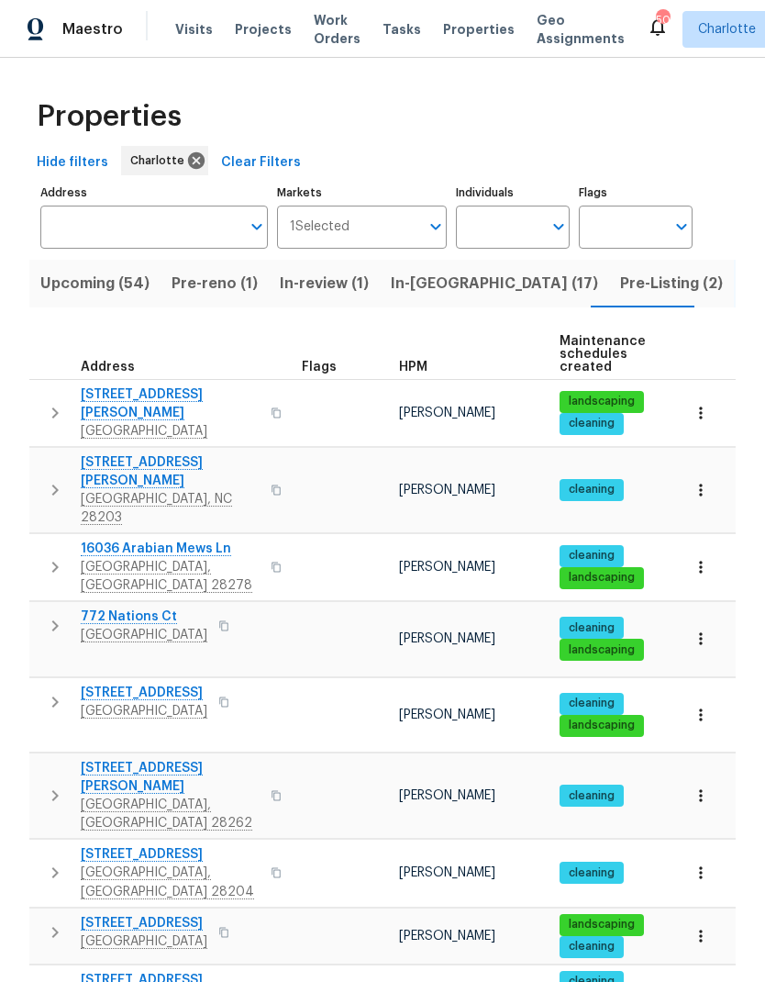
click at [523, 233] on input "Individuals" at bounding box center [499, 227] width 86 height 43
type input "Billy"
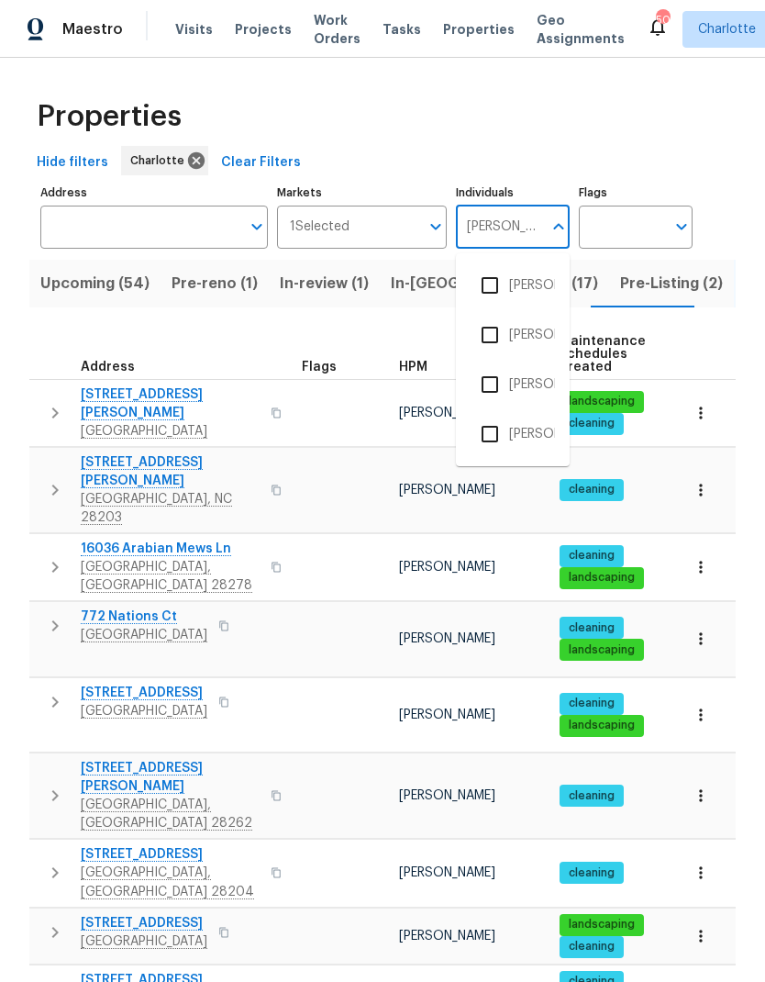
click at [491, 389] on input "checkbox" at bounding box center [490, 384] width 39 height 39
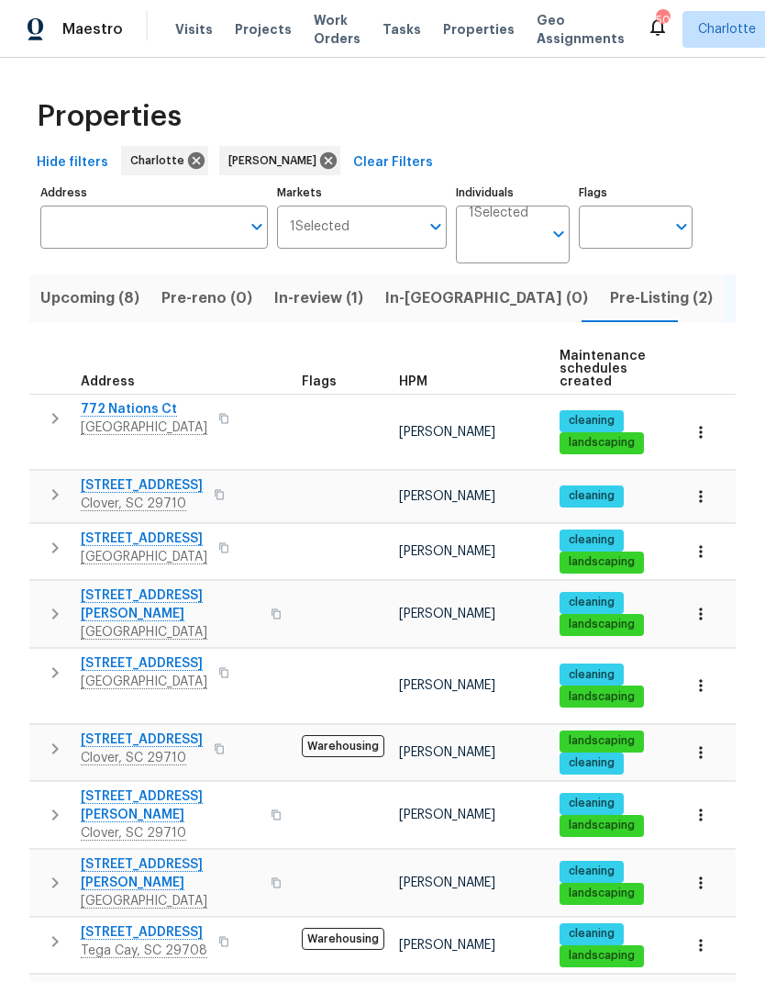
click at [703, 423] on icon "button" at bounding box center [701, 432] width 18 height 18
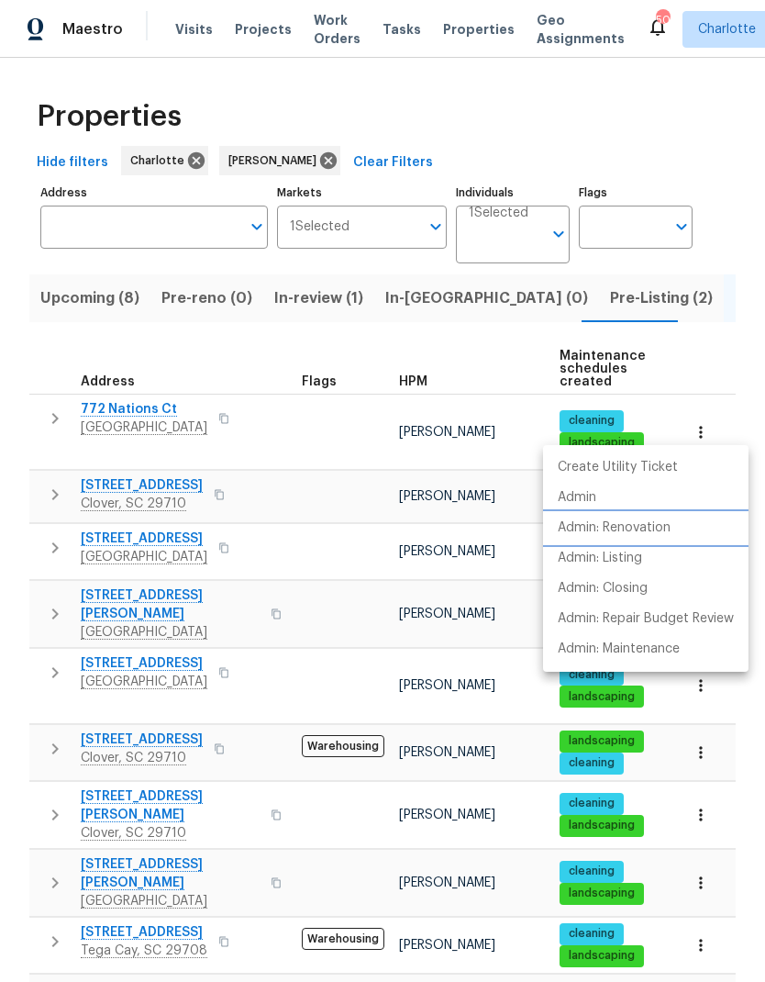
click at [671, 530] on p "Admin: Renovation" at bounding box center [614, 528] width 113 height 19
click at [700, 128] on div at bounding box center [382, 491] width 765 height 982
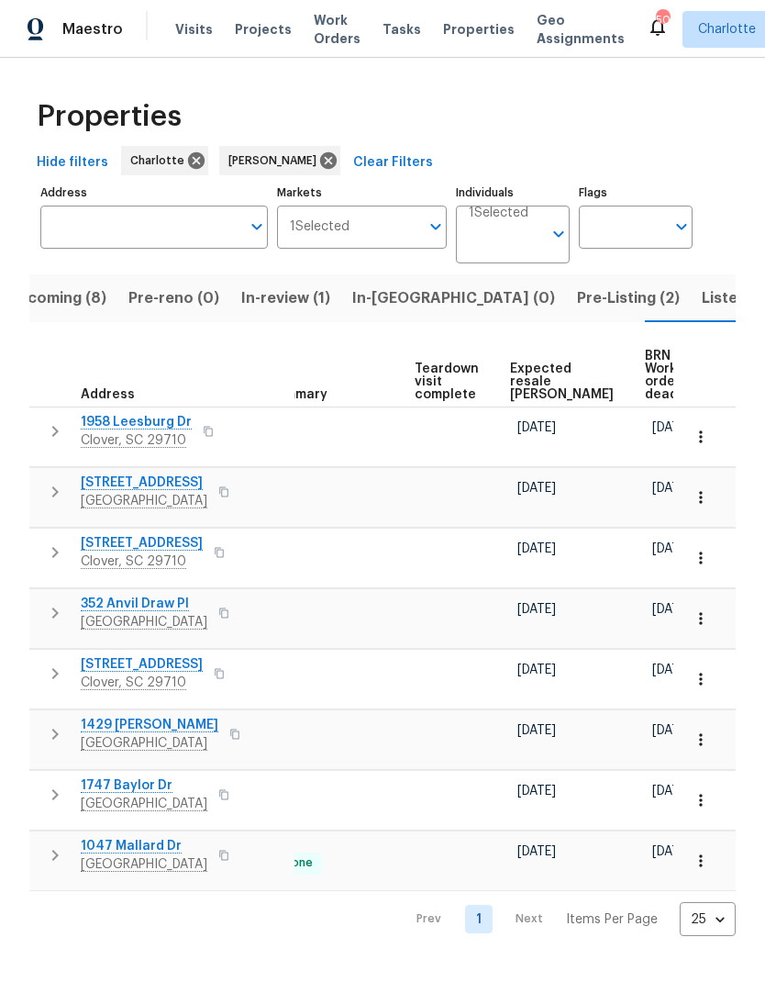
scroll to position [0, 364]
click at [533, 386] on span "Expected resale COE" at bounding box center [563, 382] width 104 height 39
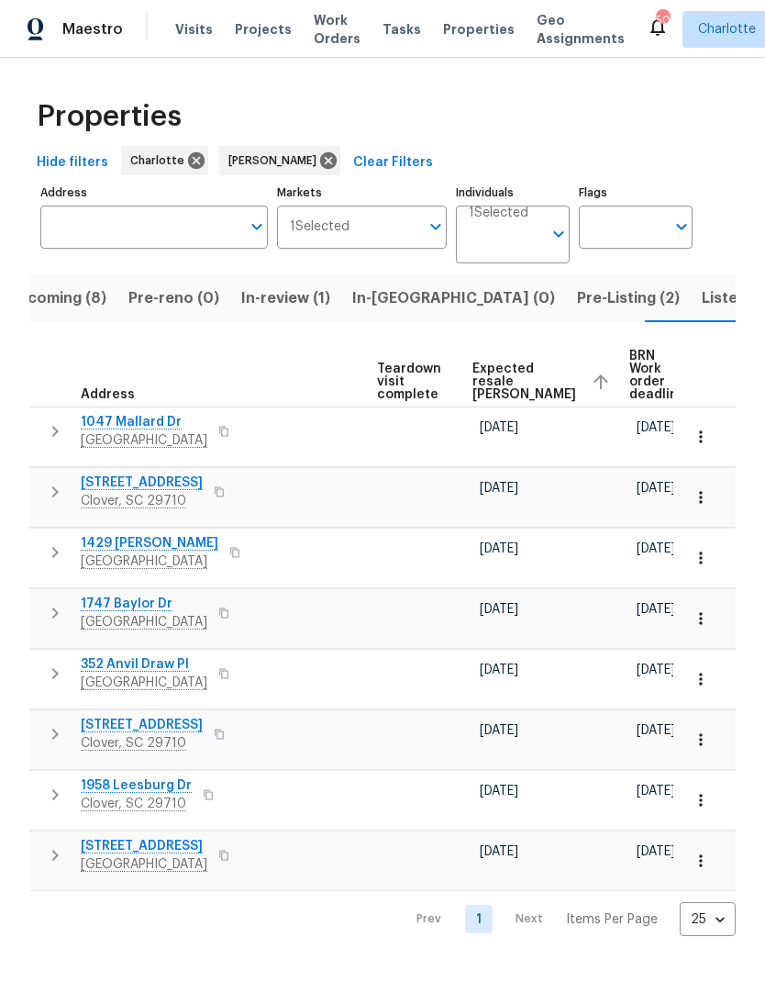
scroll to position [0, 402]
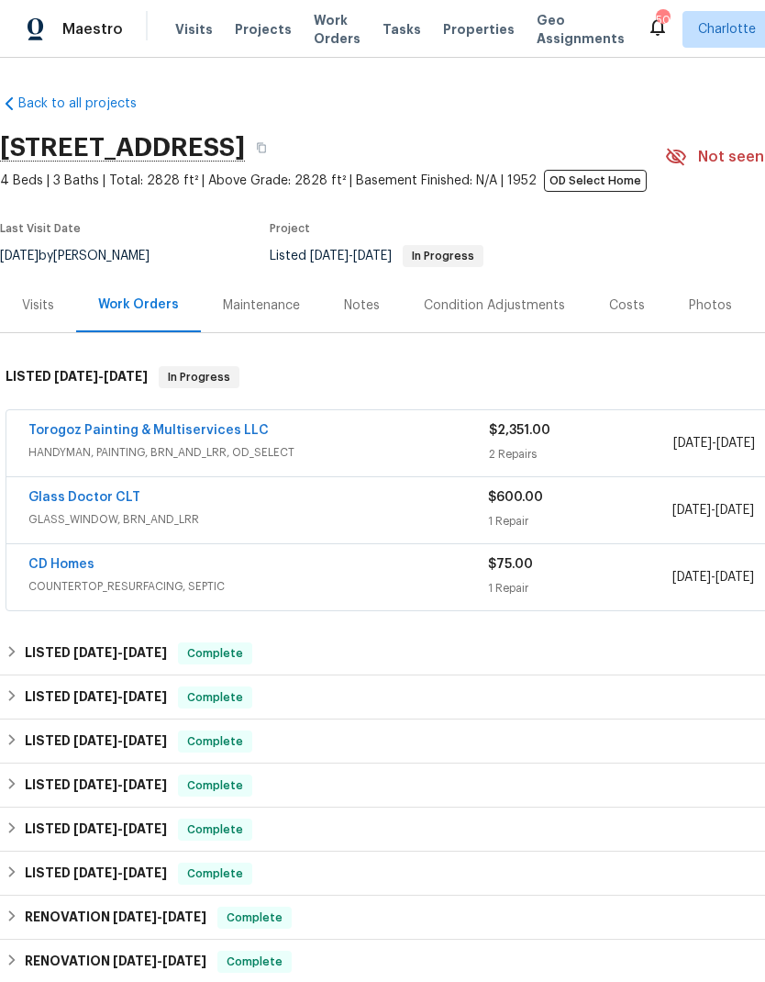
click at [356, 570] on div "CD Homes" at bounding box center [258, 566] width 460 height 22
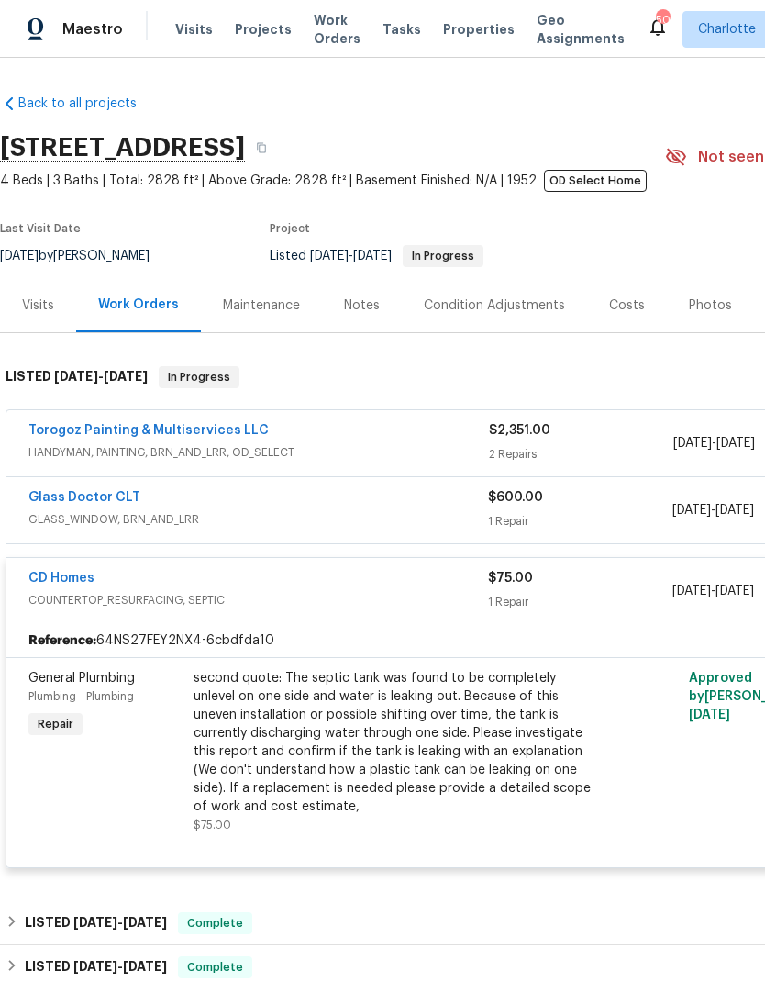
click at [357, 613] on div "CD Homes COUNTERTOP_RESURFACING, SEPTIC" at bounding box center [258, 591] width 460 height 44
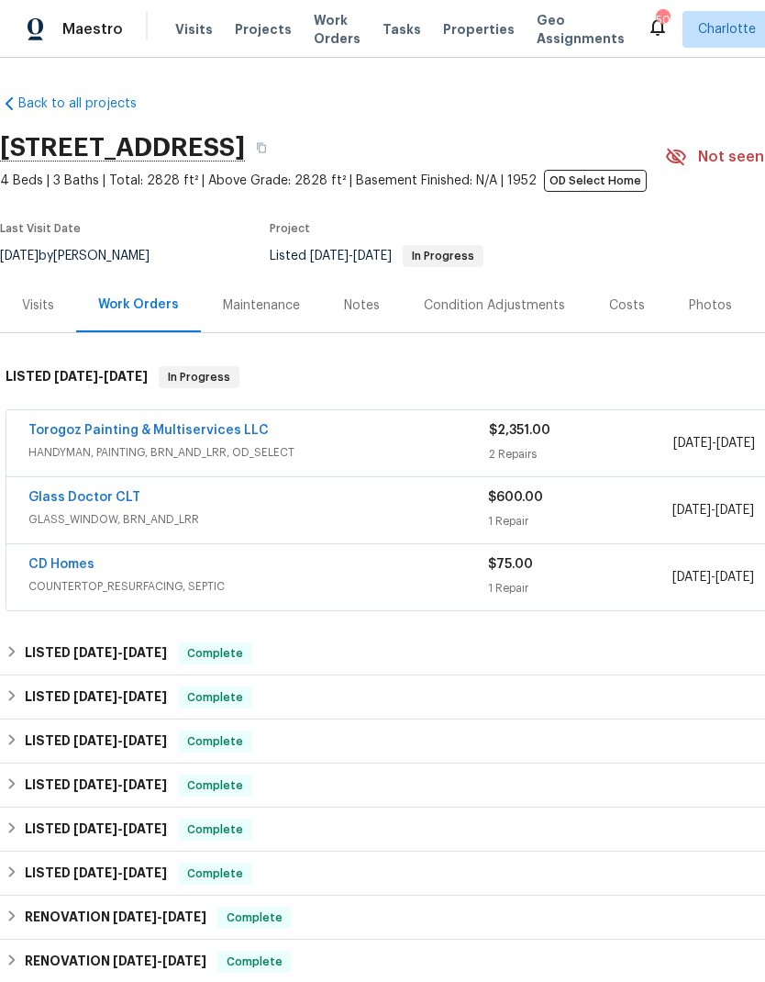
click at [434, 445] on span "HANDYMAN, PAINTING, BRN_AND_LRR, OD_SELECT" at bounding box center [258, 452] width 461 height 18
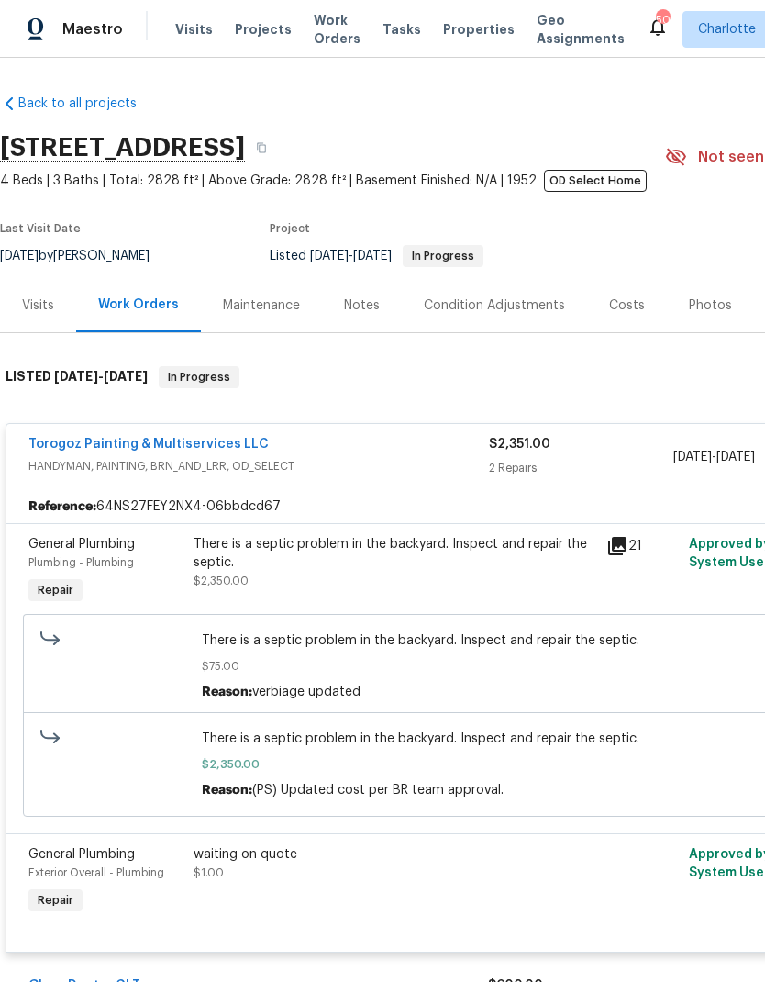
click at [416, 463] on span "HANDYMAN, PAINTING, BRN_AND_LRR, OD_SELECT" at bounding box center [258, 466] width 461 height 18
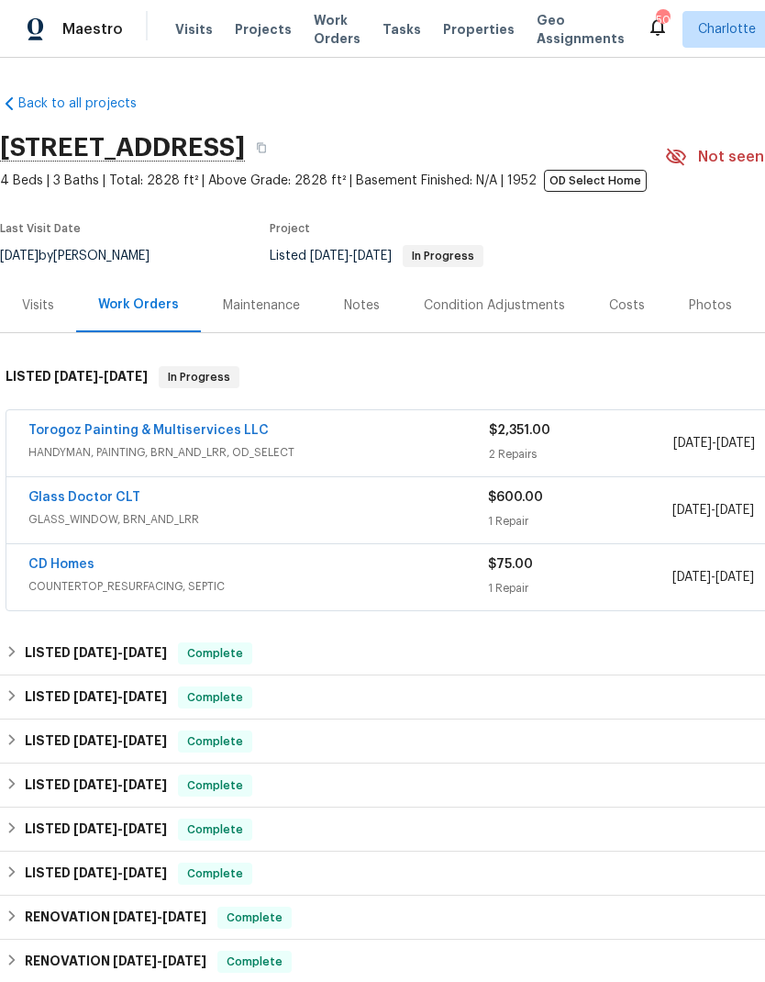
click at [117, 501] on link "Glass Doctor CLT" at bounding box center [84, 497] width 112 height 13
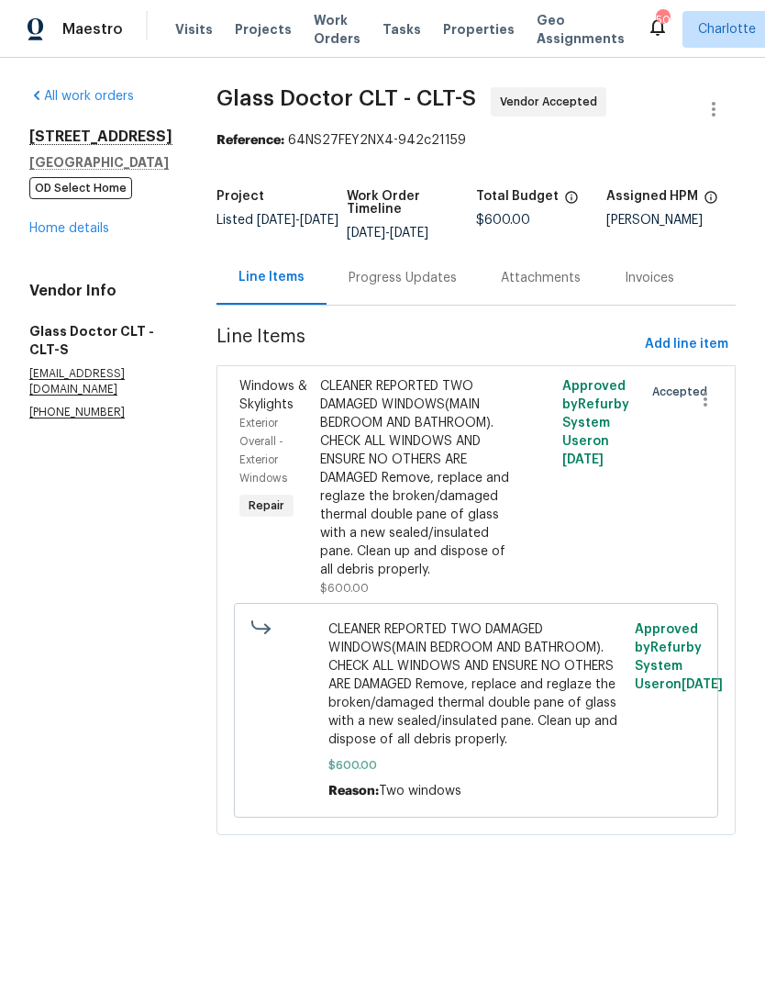
click at [400, 292] on div "Progress Updates" at bounding box center [403, 278] width 152 height 54
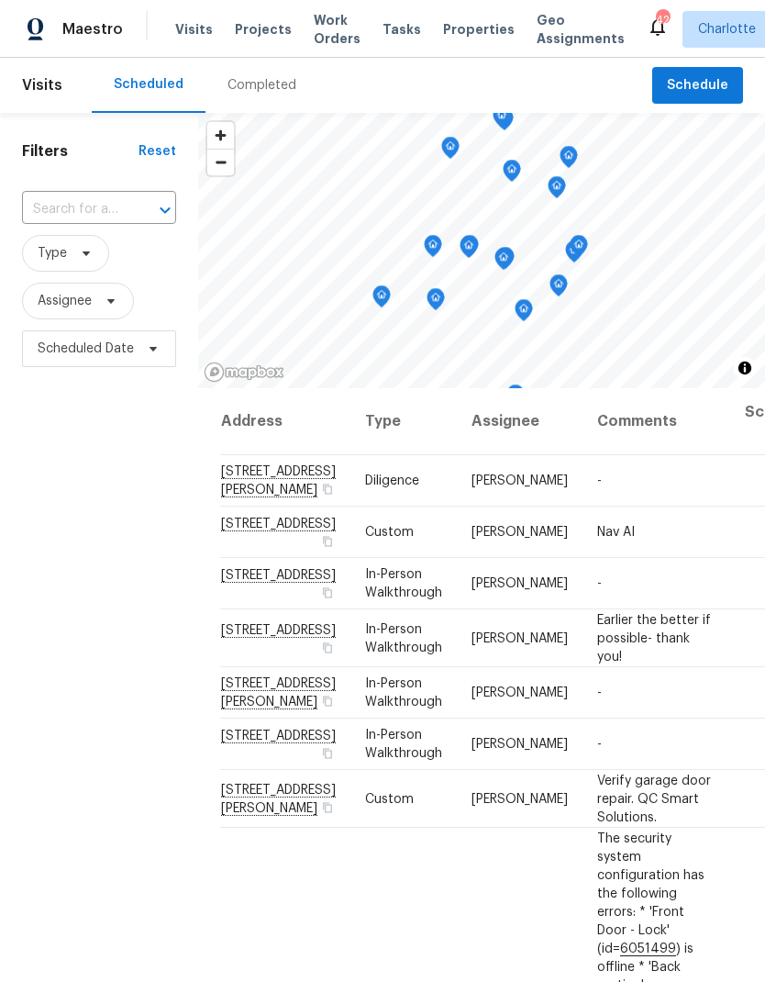
click at [132, 197] on div at bounding box center [153, 210] width 48 height 26
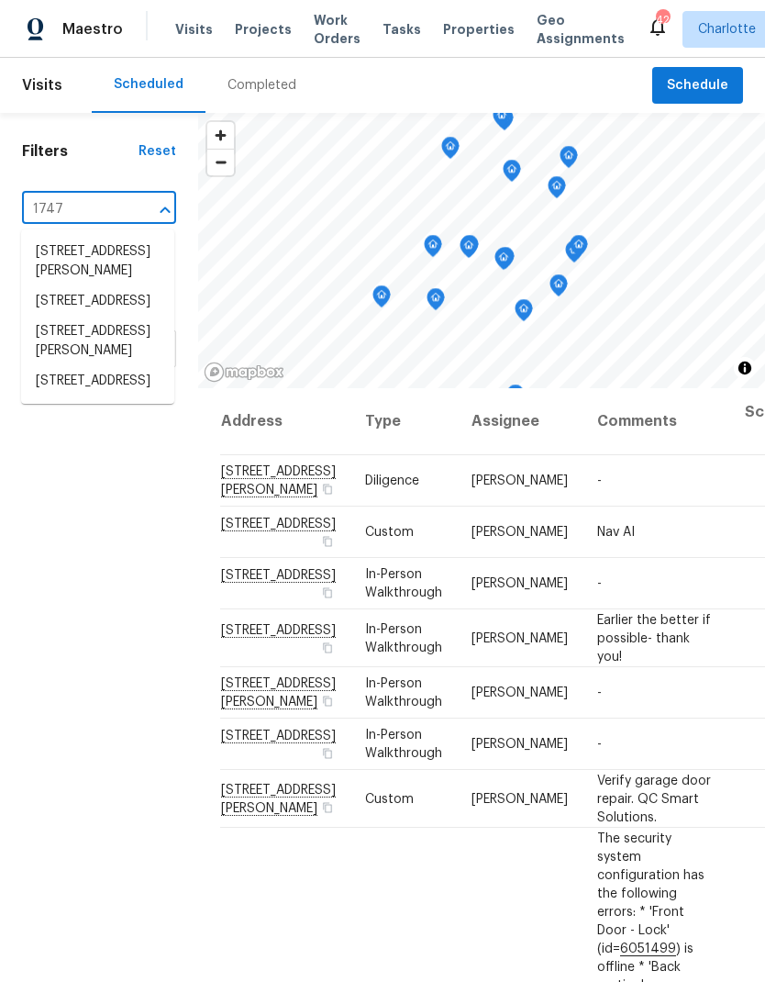
type input "1747 b"
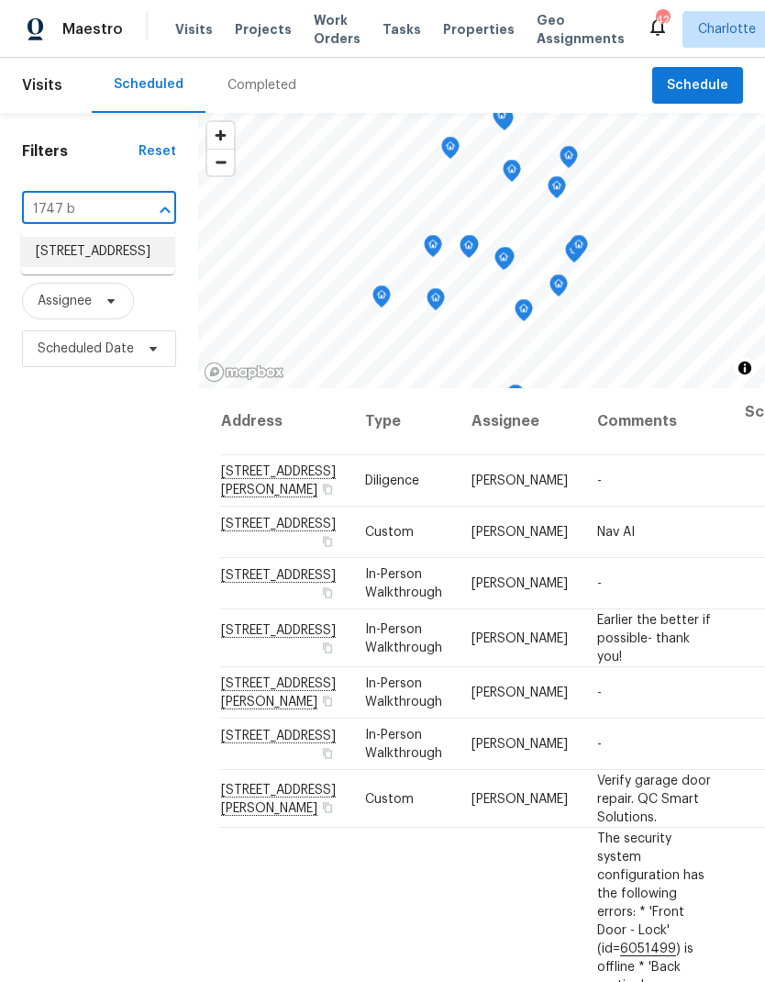
click at [54, 237] on li "1747 Baylor Dr, Rock Hill, SC 29732" at bounding box center [97, 252] width 153 height 30
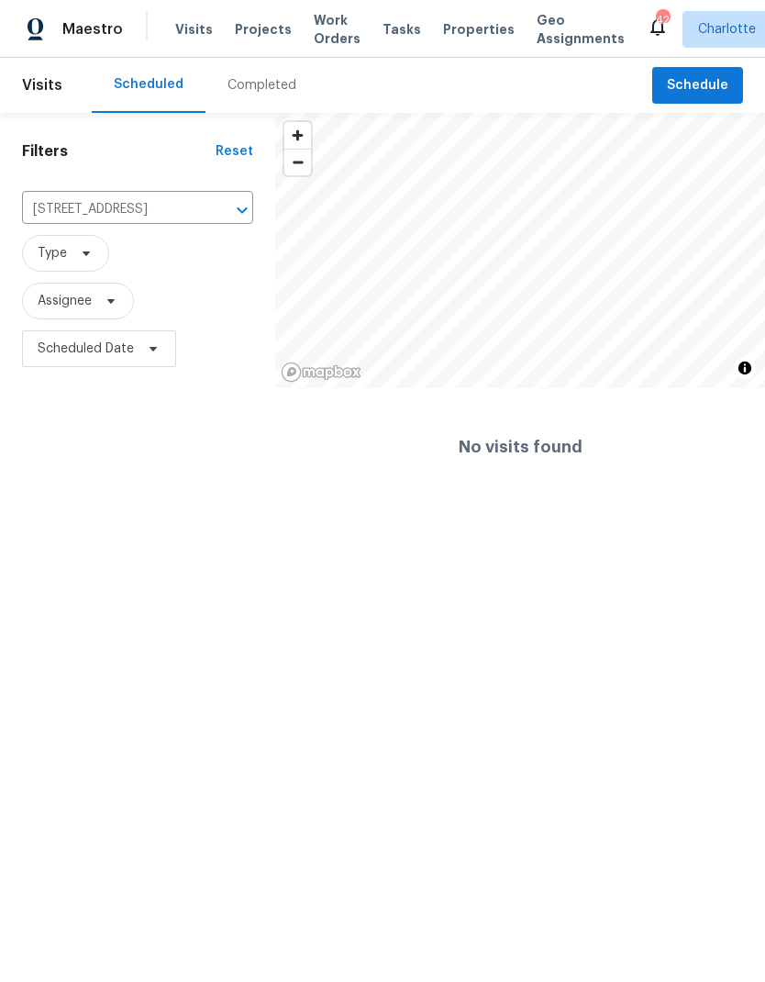
click at [217, 210] on icon "Clear" at bounding box center [218, 210] width 18 height 18
